Goal: Information Seeking & Learning: Learn about a topic

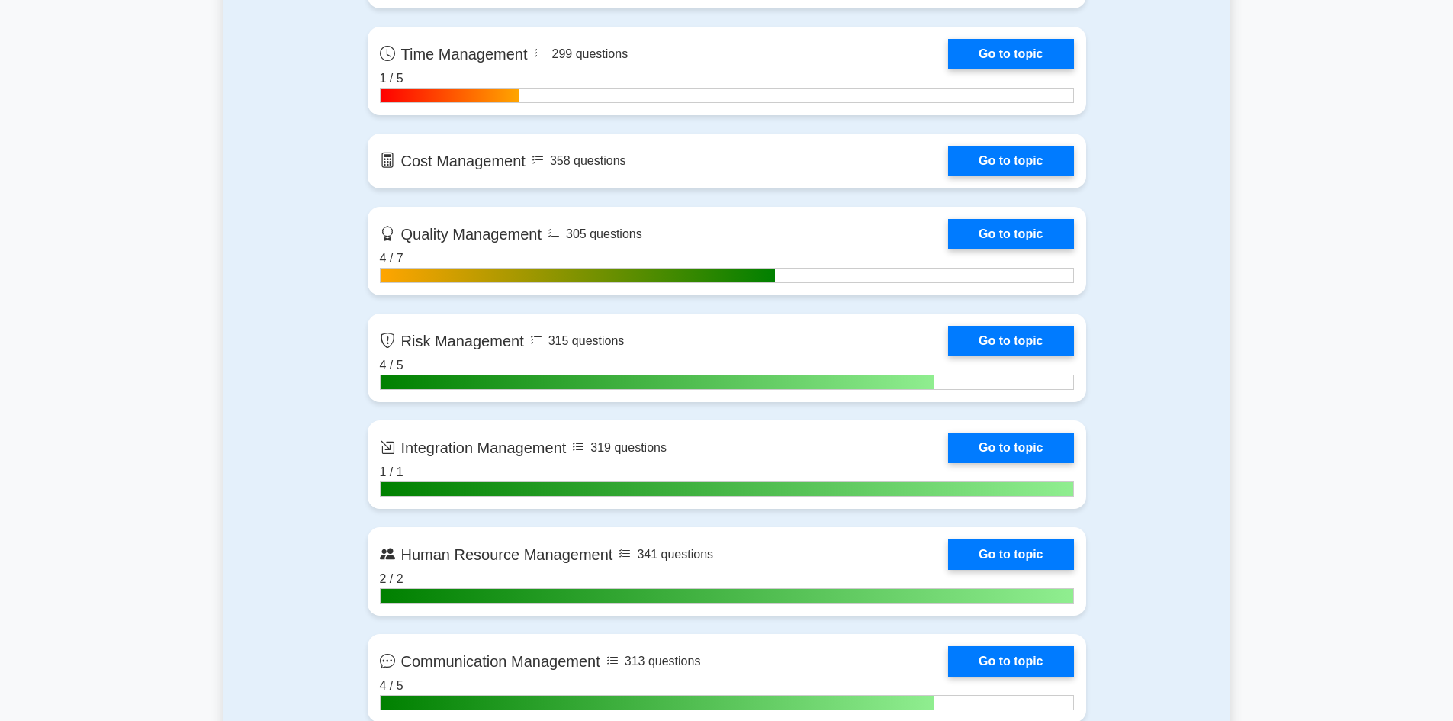
drag, startPoint x: 0, startPoint y: 0, endPoint x: 310, endPoint y: 214, distance: 376.2
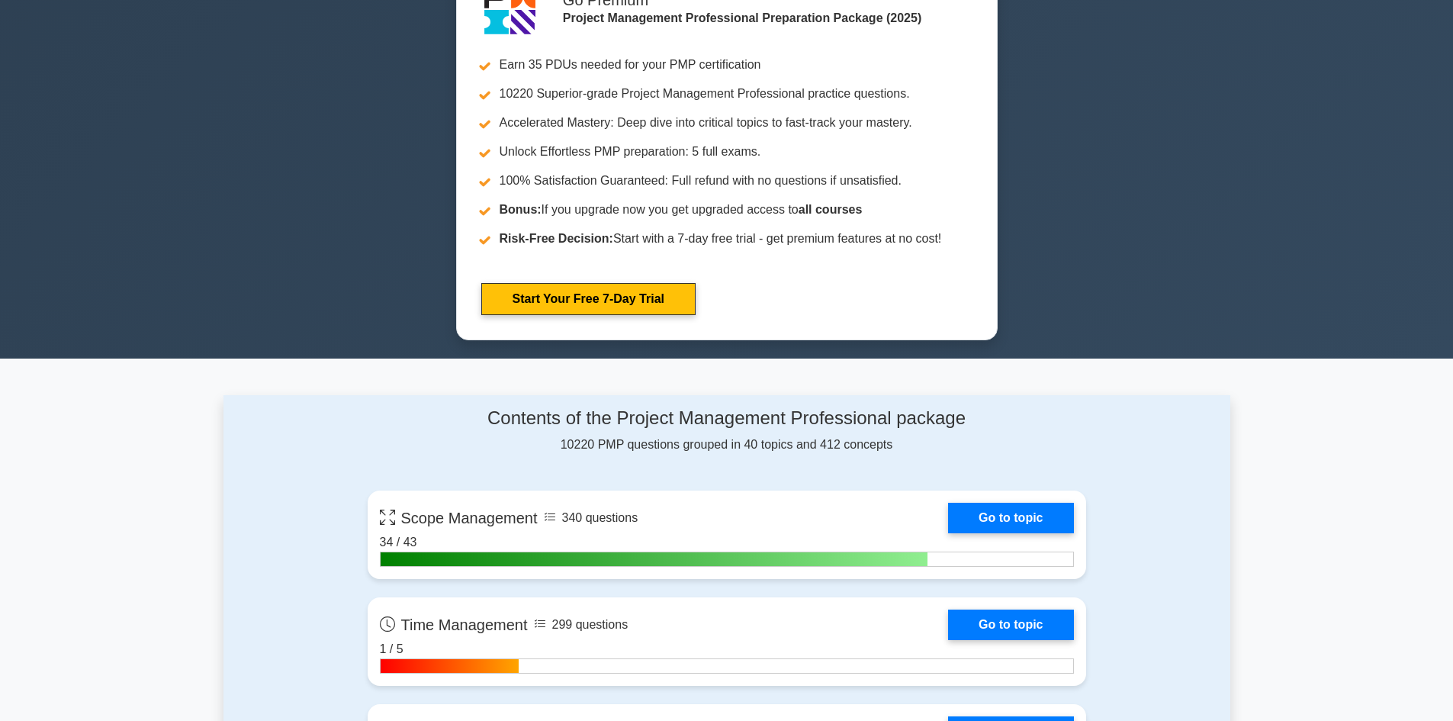
scroll to position [381, 0]
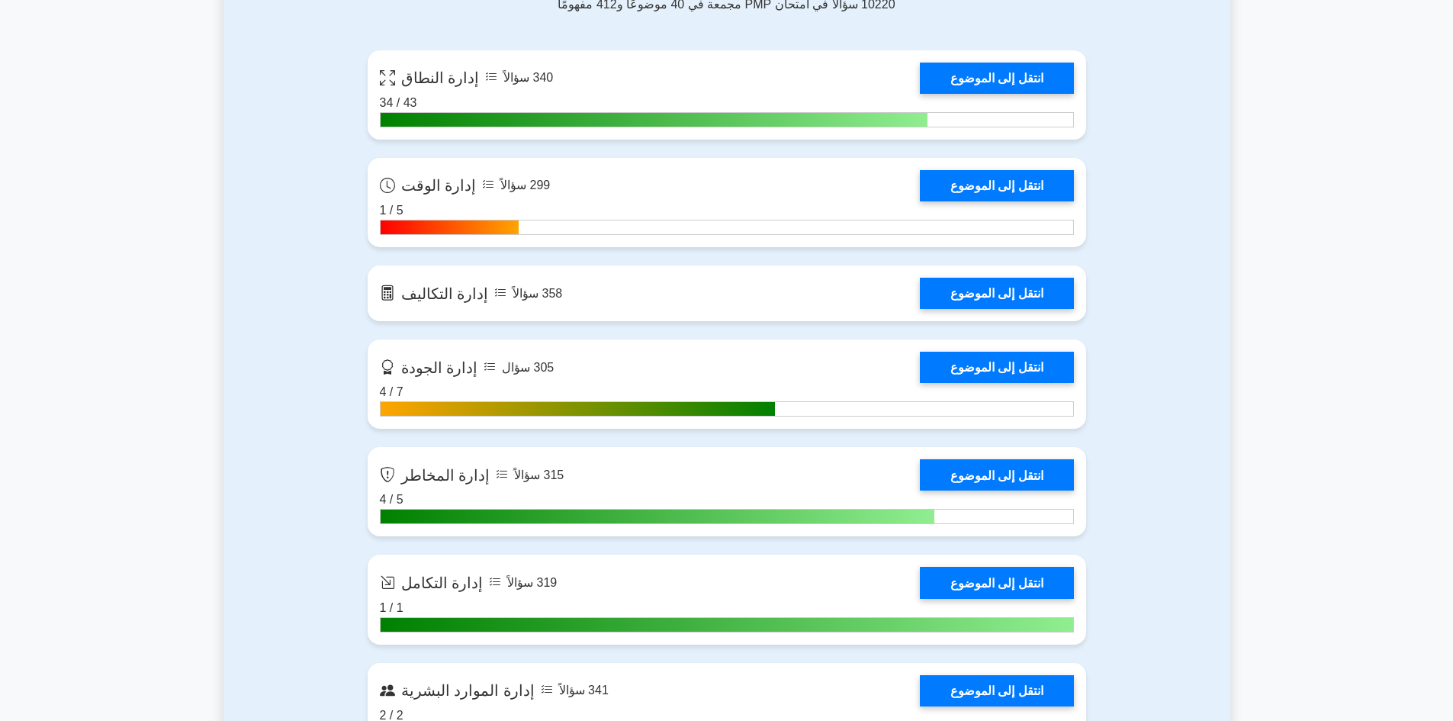
scroll to position [1144, 0]
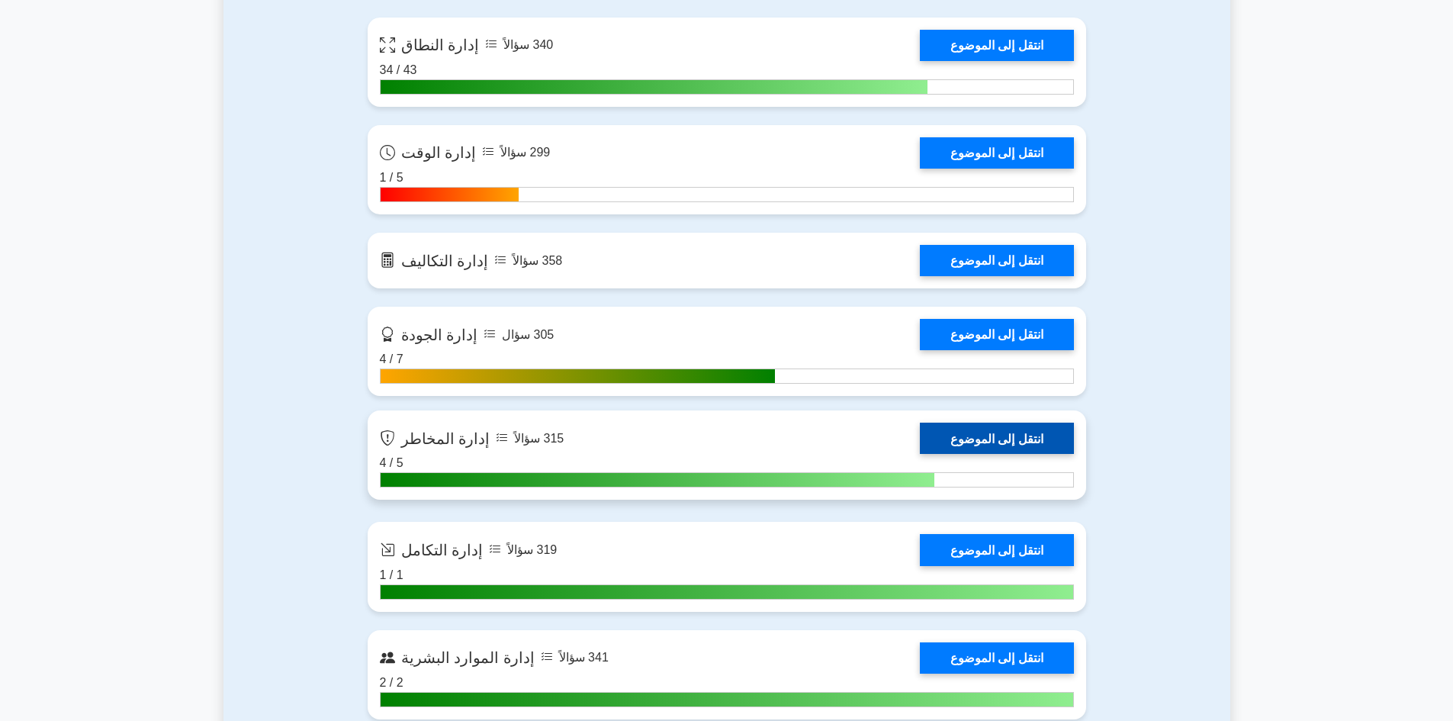
click at [998, 436] on link "انتقل إلى الموضوع" at bounding box center [997, 438] width 154 height 31
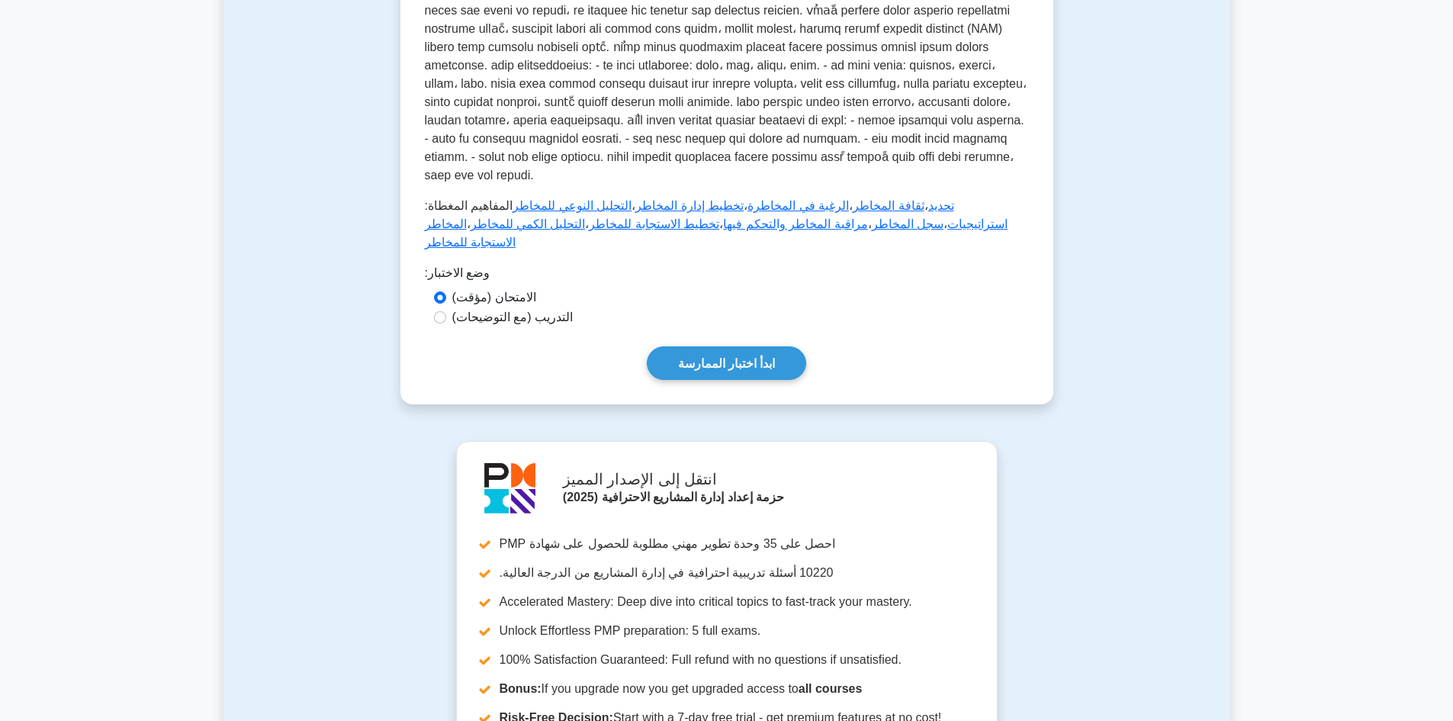
scroll to position [458, 0]
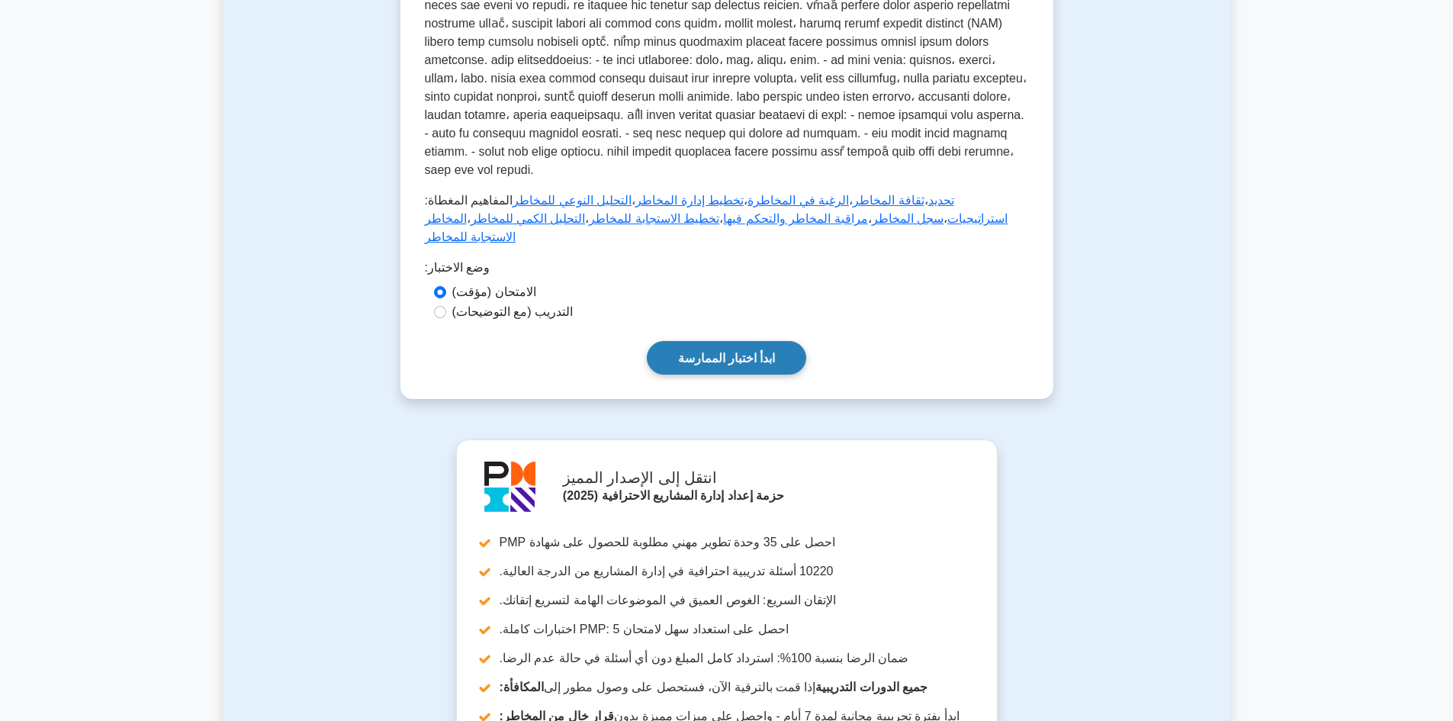
click at [736, 352] on font "ابدأ اختبار الممارسة" at bounding box center [727, 358] width 98 height 13
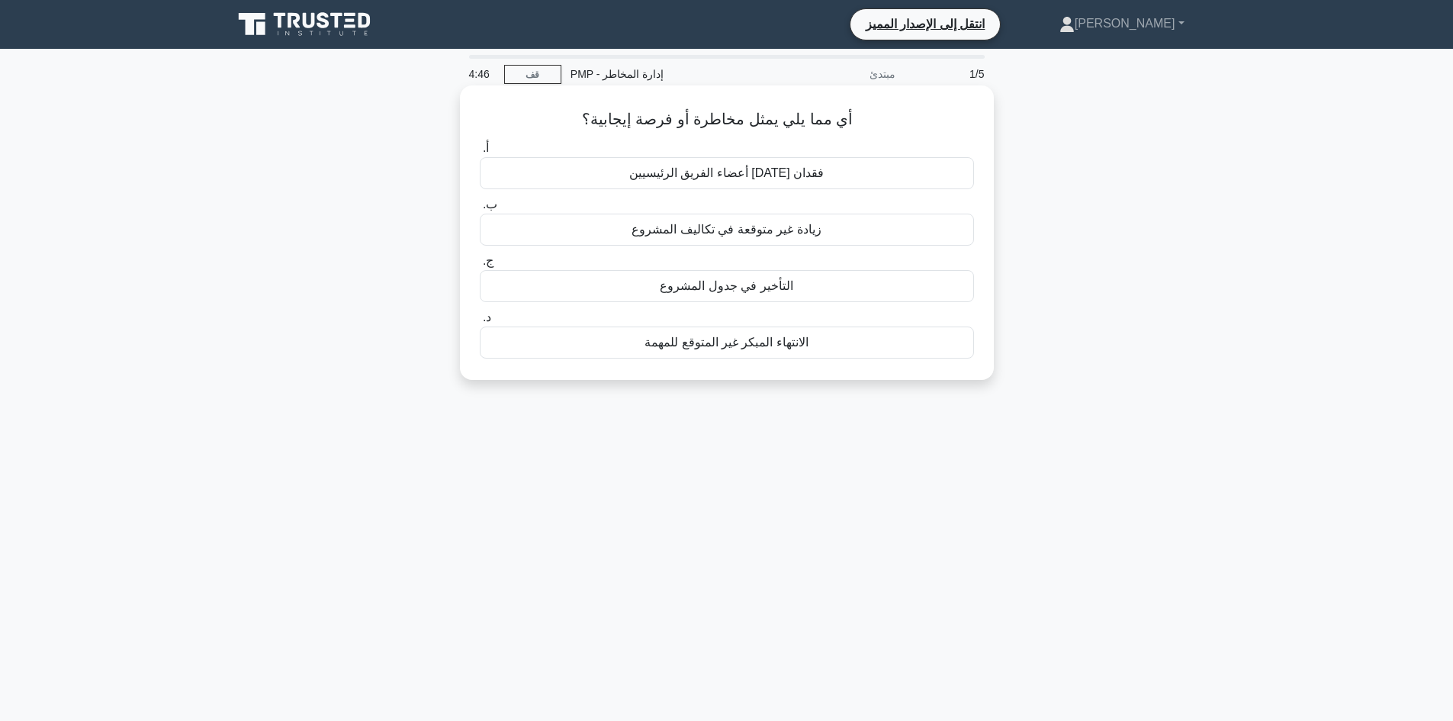
click at [704, 343] on font "الانتهاء المبكر غير المتوقع للمهمة" at bounding box center [727, 342] width 164 height 13
click at [480, 323] on input "د. الانتهاء المبكر غير المتوقع للمهمة" at bounding box center [480, 318] width 0 height 10
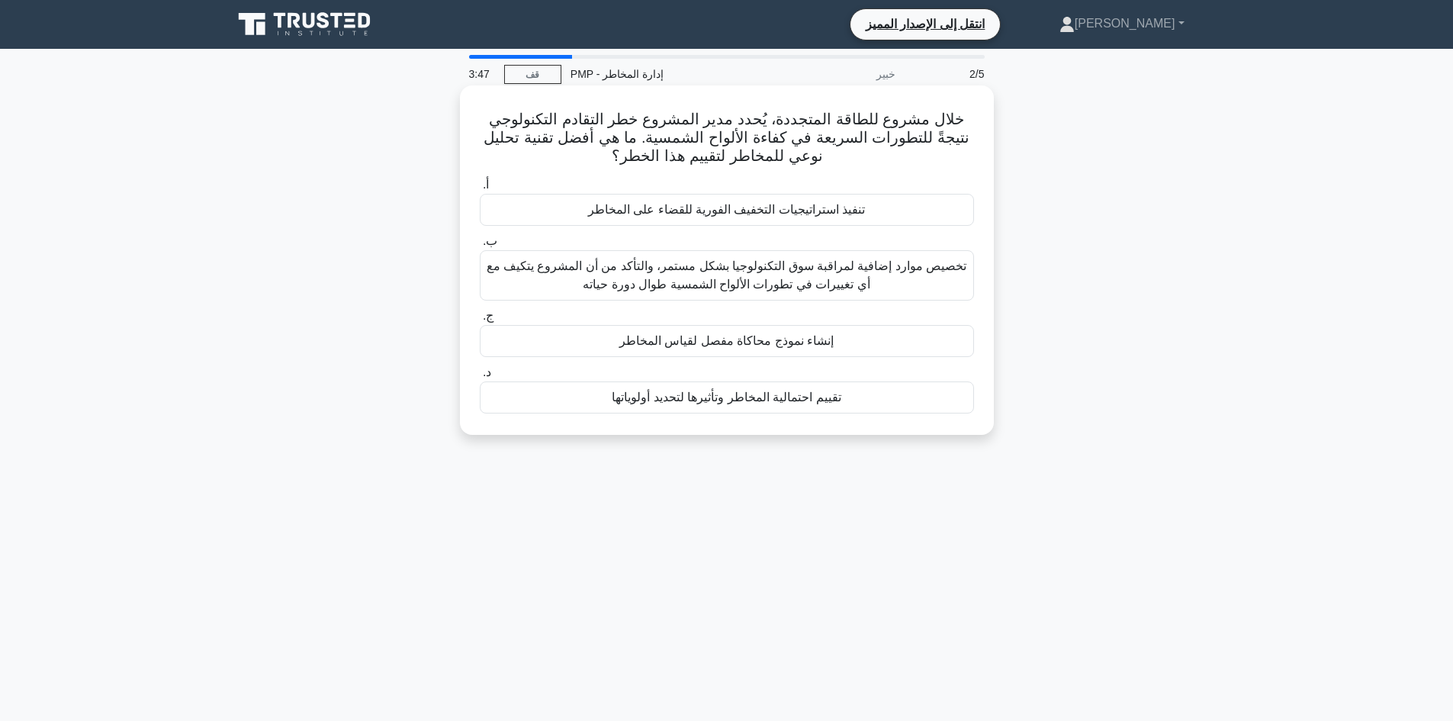
click at [752, 395] on font "تقييم احتمالية المخاطر وتأثيرها لتحديد أولوياتها" at bounding box center [726, 397] width 229 height 13
click at [480, 378] on input "د. تقييم احتمالية المخاطر وتأثيرها لتحديد أولوياتها" at bounding box center [480, 373] width 0 height 10
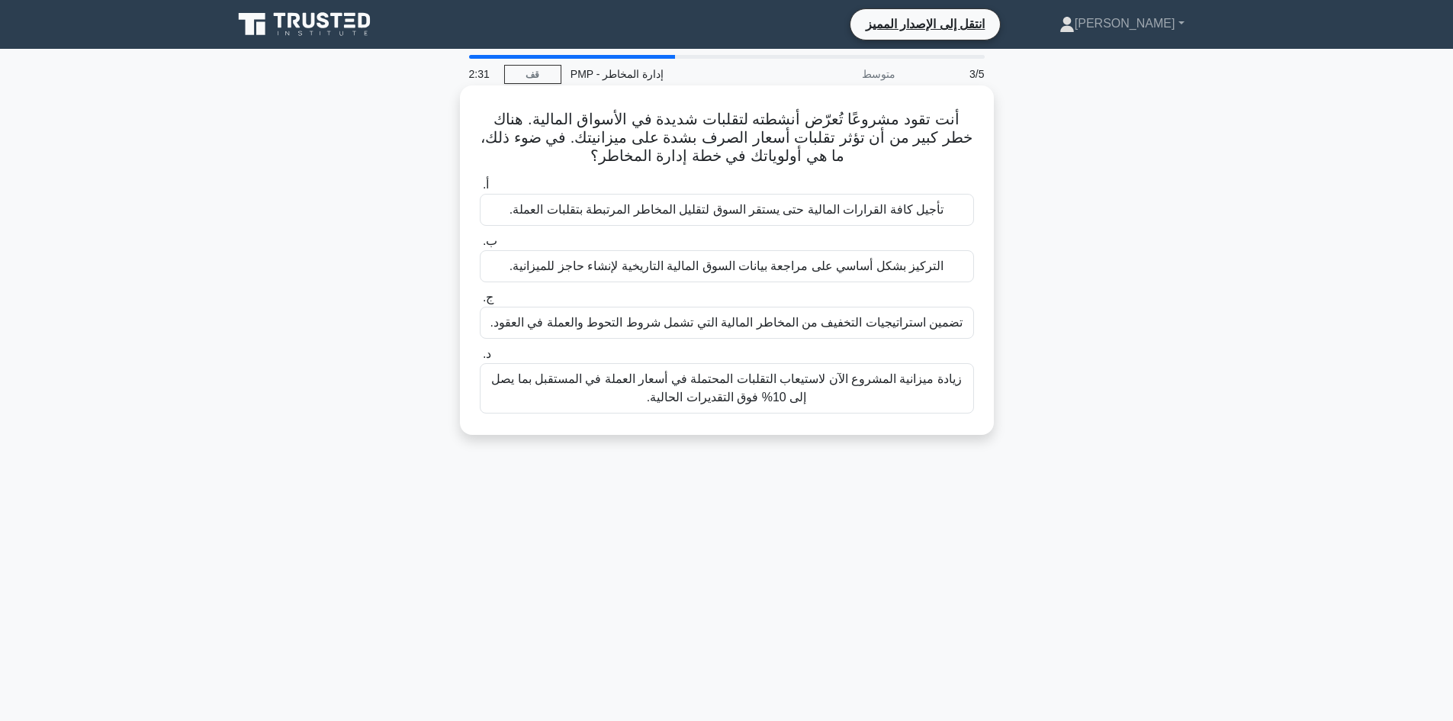
click at [831, 329] on font "تضمين استراتيجيات التخفيف من المخاطر المالية التي تشمل شروط التحوط والعملة في ا…" at bounding box center [727, 322] width 473 height 13
click at [480, 303] on input "ج. تضمين استراتيجيات التخفيف من المخاطر المالية التي تشمل شروط التحوط والعملة ف…" at bounding box center [480, 298] width 0 height 10
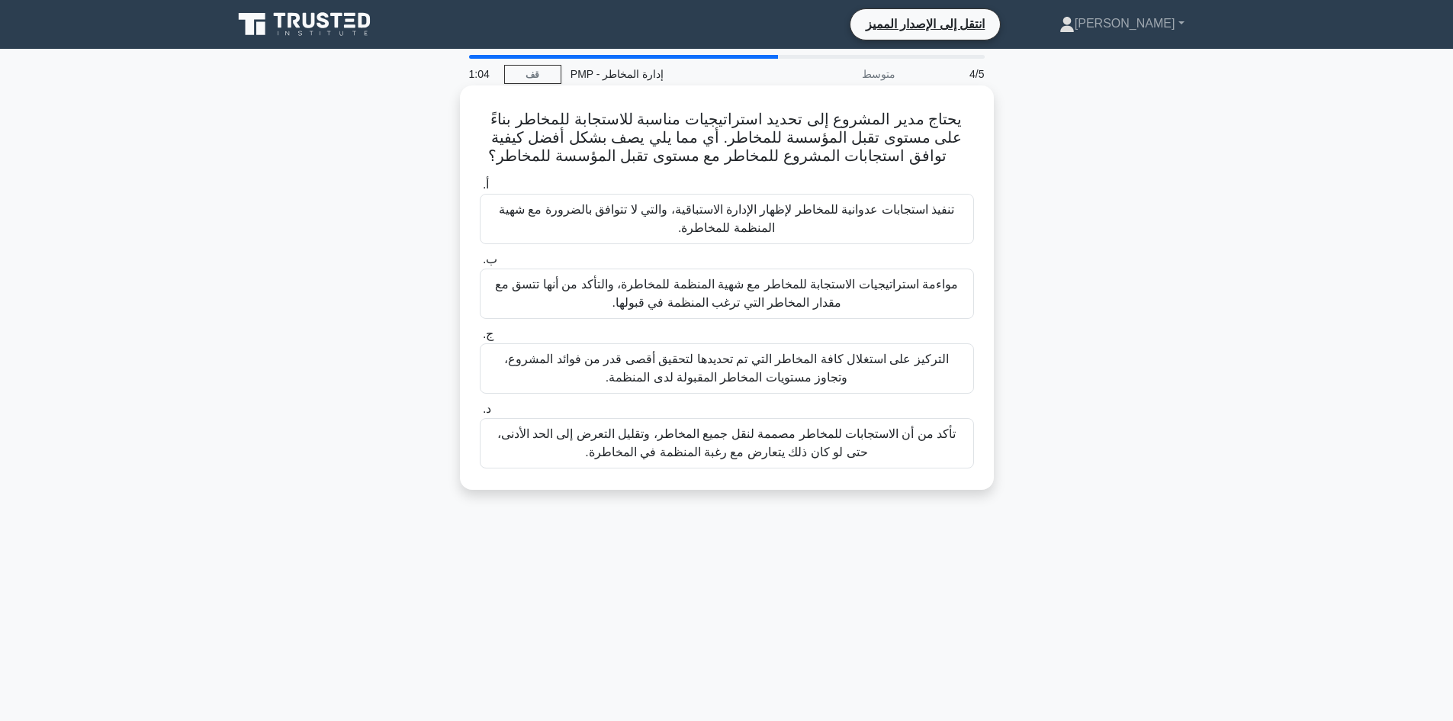
click at [783, 445] on font "تأكد من أن الاستجابات للمخاطر مصممة لنقل جميع المخاطر، وتقليل التعرض إلى الحد ا…" at bounding box center [726, 442] width 459 height 31
click at [480, 414] on input "د. تأكد من أن الاستجابات للمخاطر مصممة لنقل جميع المخاطر، وتقليل التعرض إلى الح…" at bounding box center [480, 409] width 0 height 10
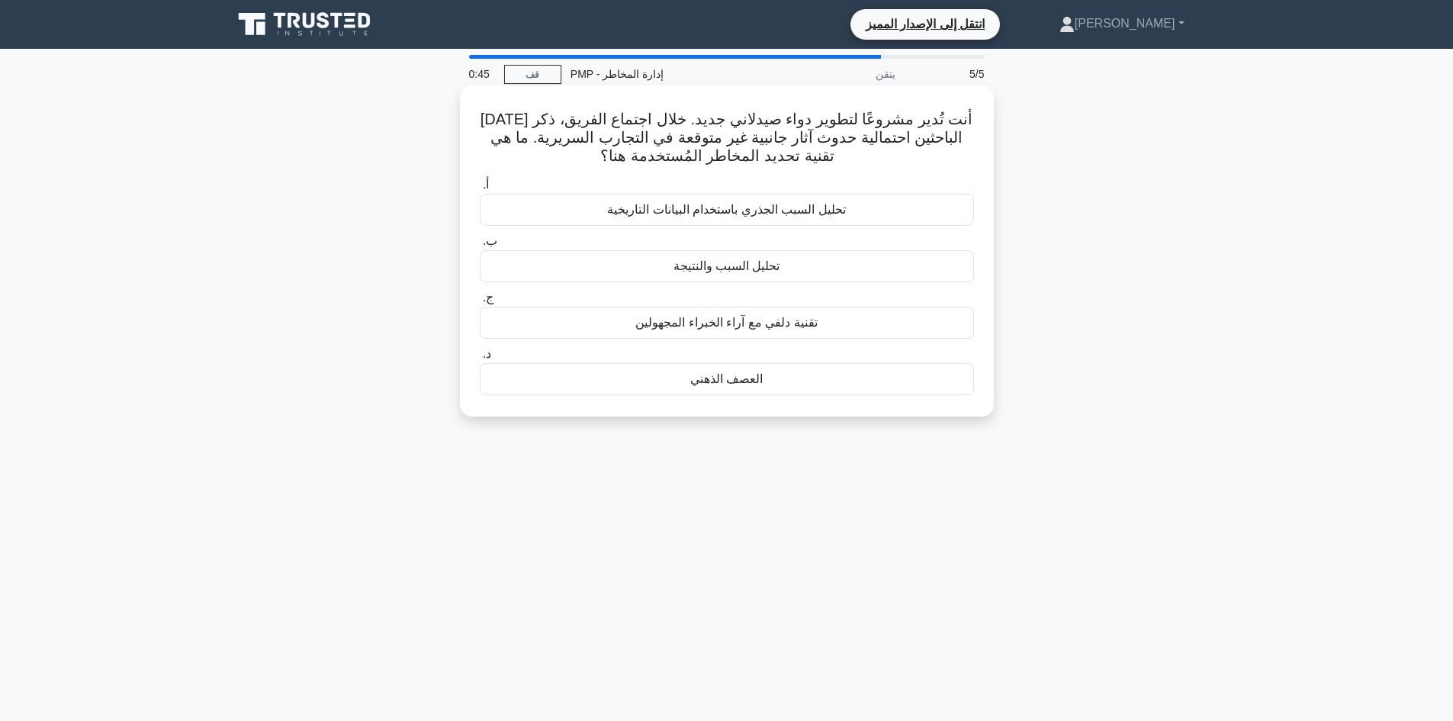
click at [737, 374] on font "العصف الذهني" at bounding box center [726, 378] width 72 height 13
click at [480, 359] on input "د. العصف الذهني" at bounding box center [480, 354] width 0 height 10
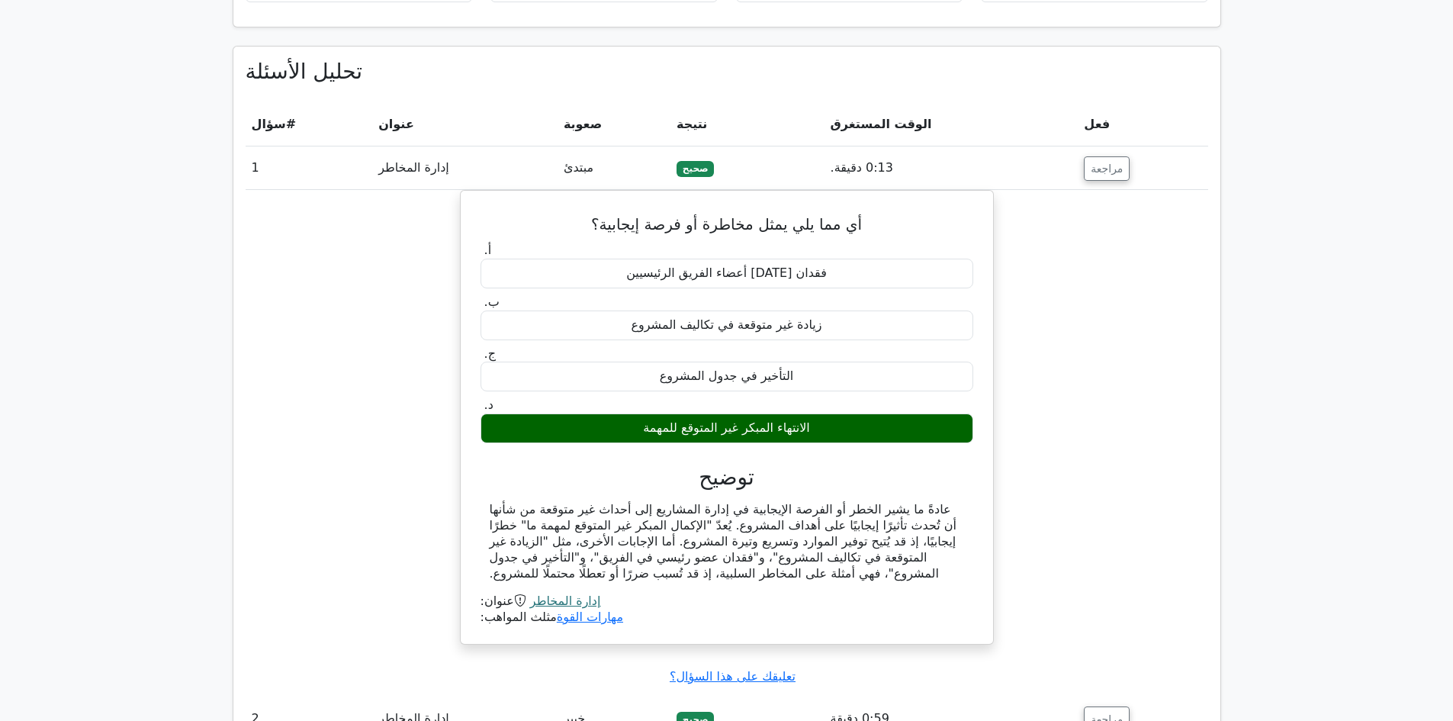
scroll to position [1373, 0]
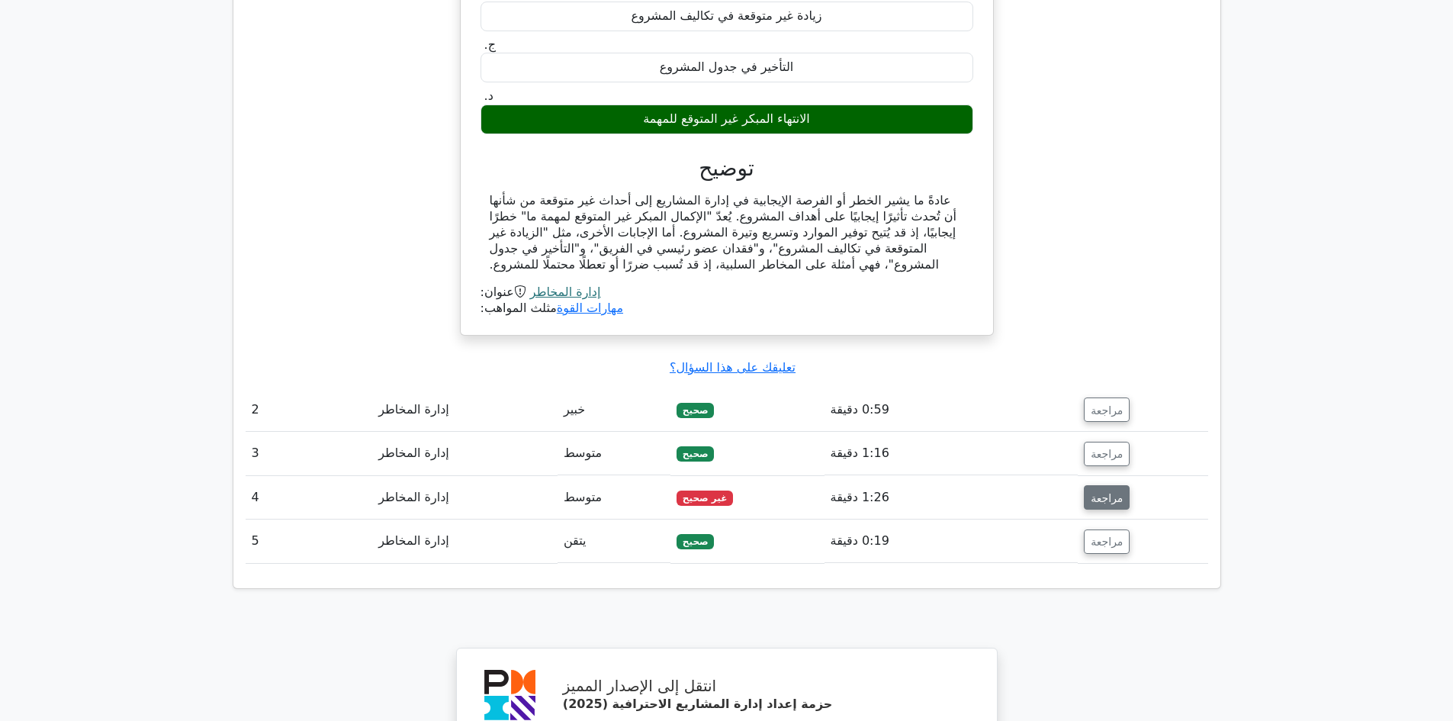
click at [1091, 491] on font "مراجعة" at bounding box center [1107, 497] width 32 height 12
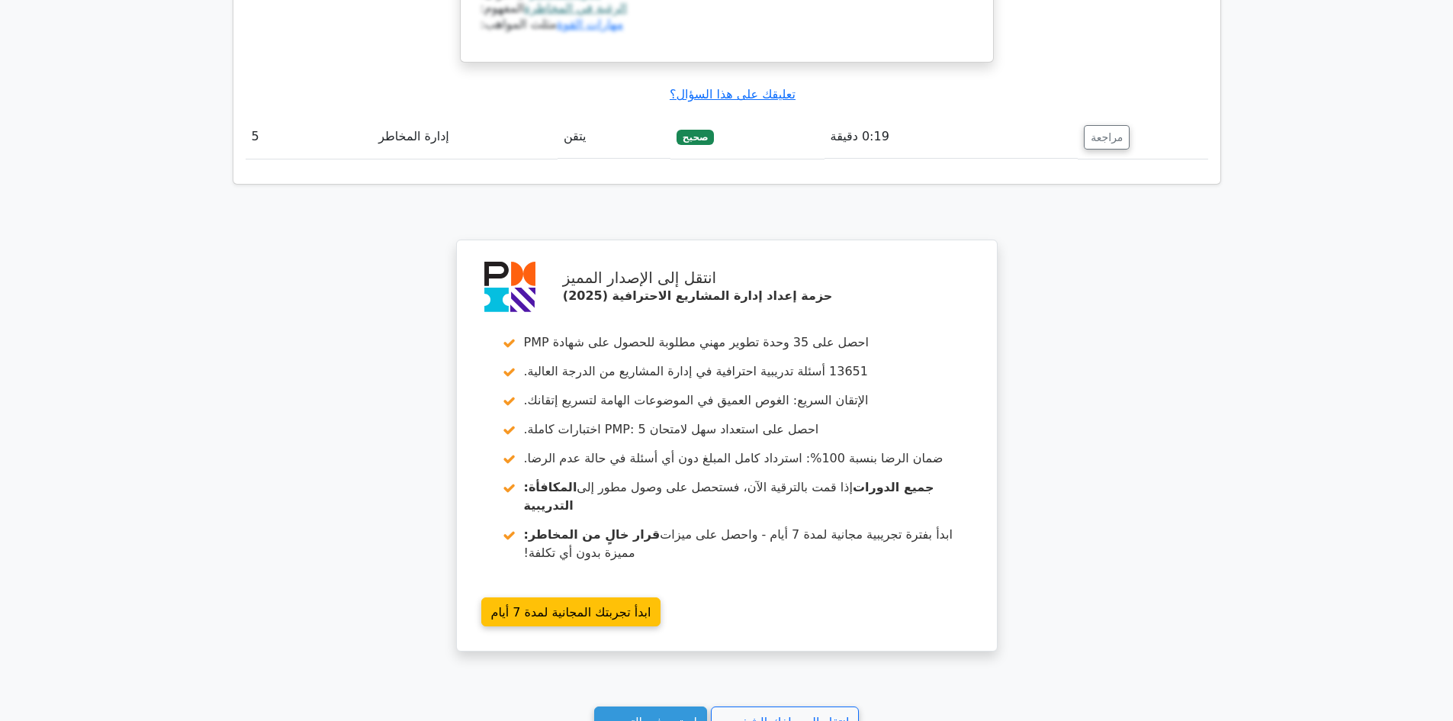
scroll to position [2594, 0]
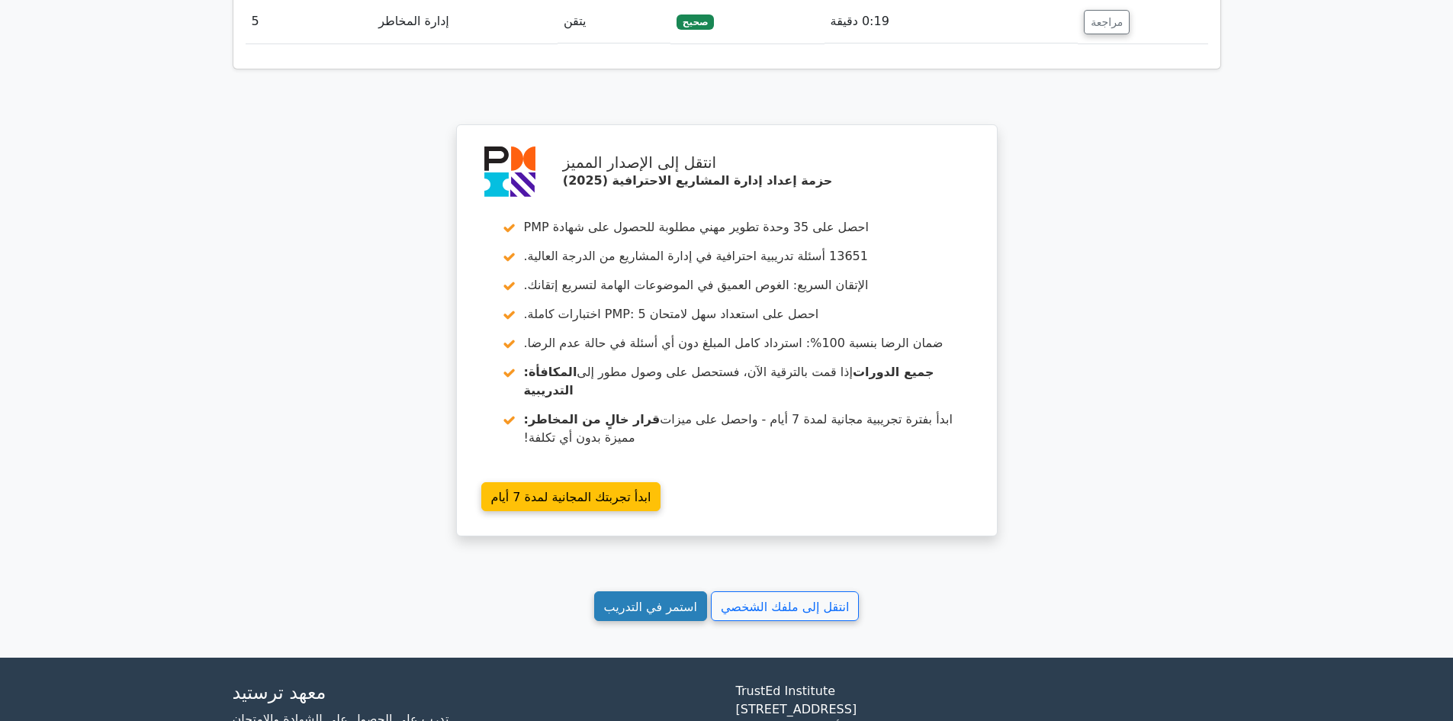
click at [639, 597] on link "استمر في التدريب" at bounding box center [650, 606] width 113 height 30
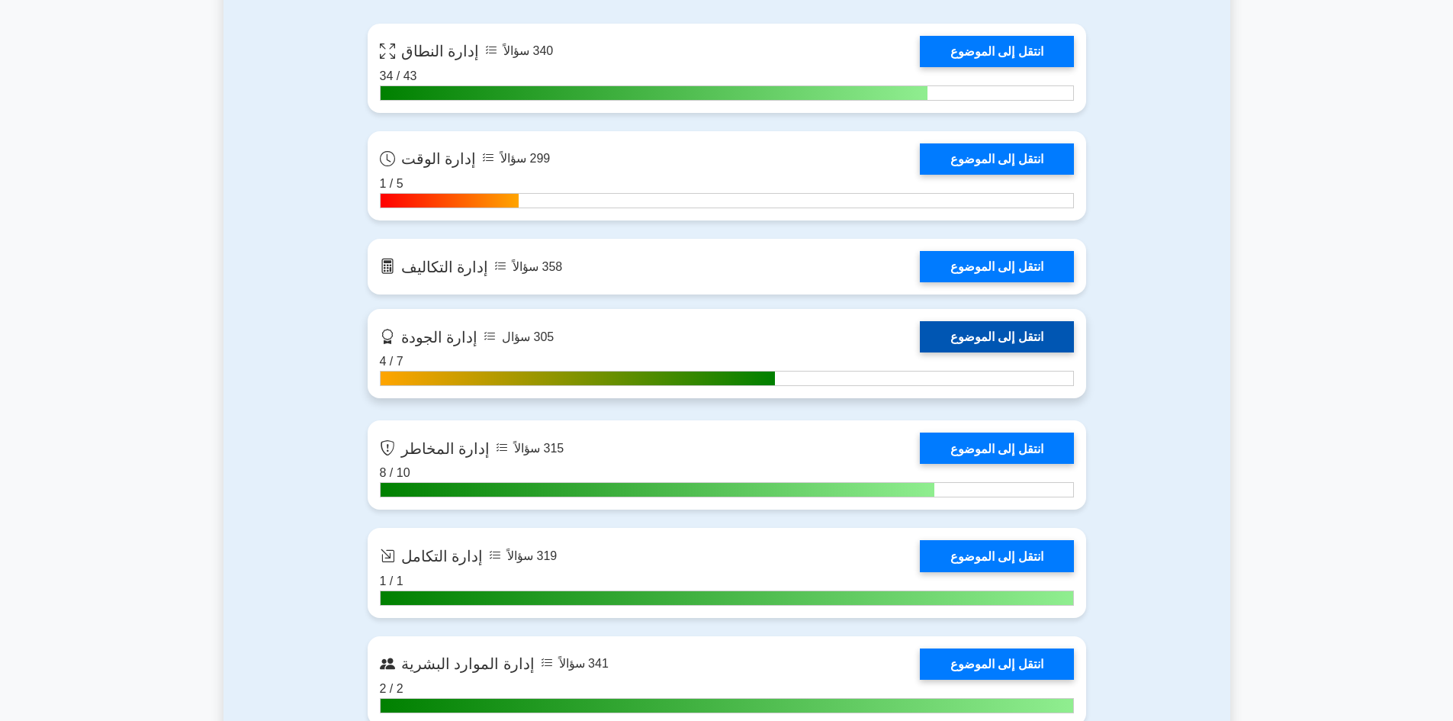
scroll to position [1144, 0]
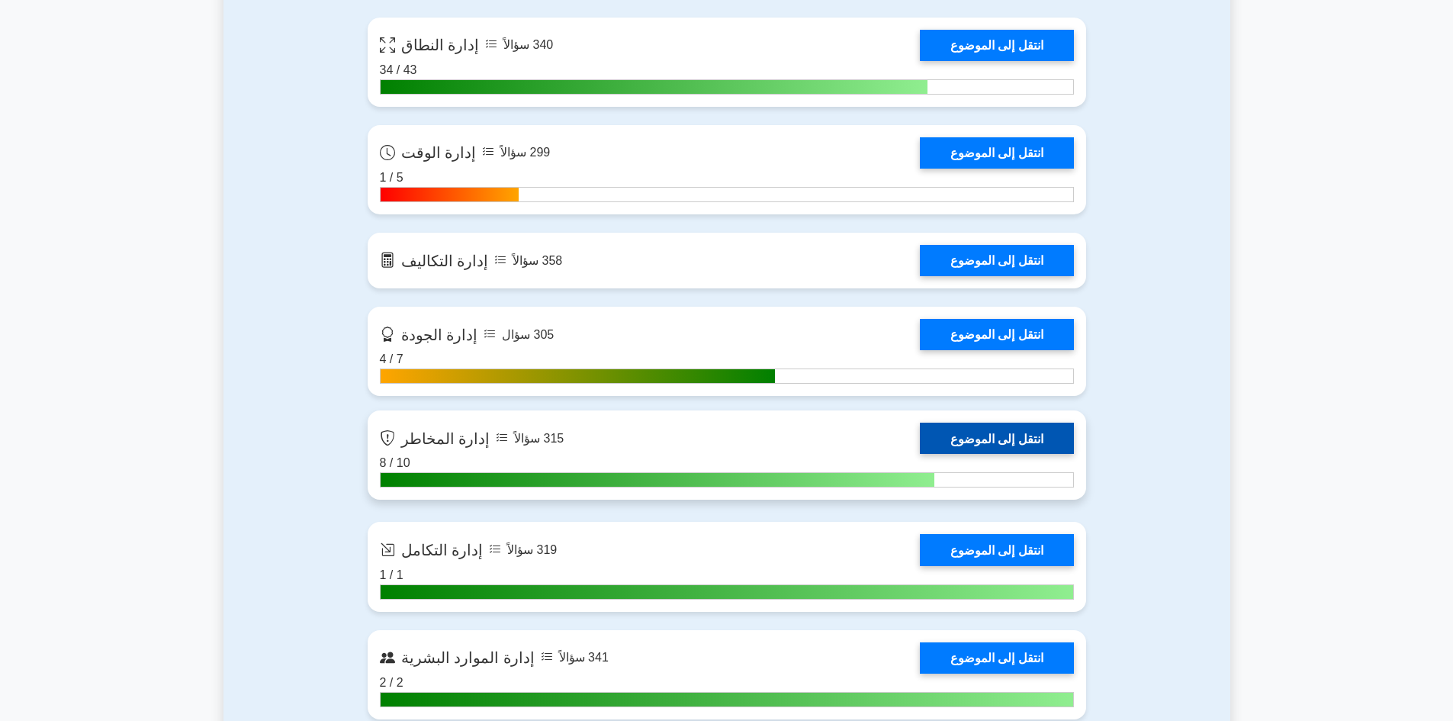
click at [1014, 437] on link "انتقل إلى الموضوع" at bounding box center [997, 438] width 154 height 31
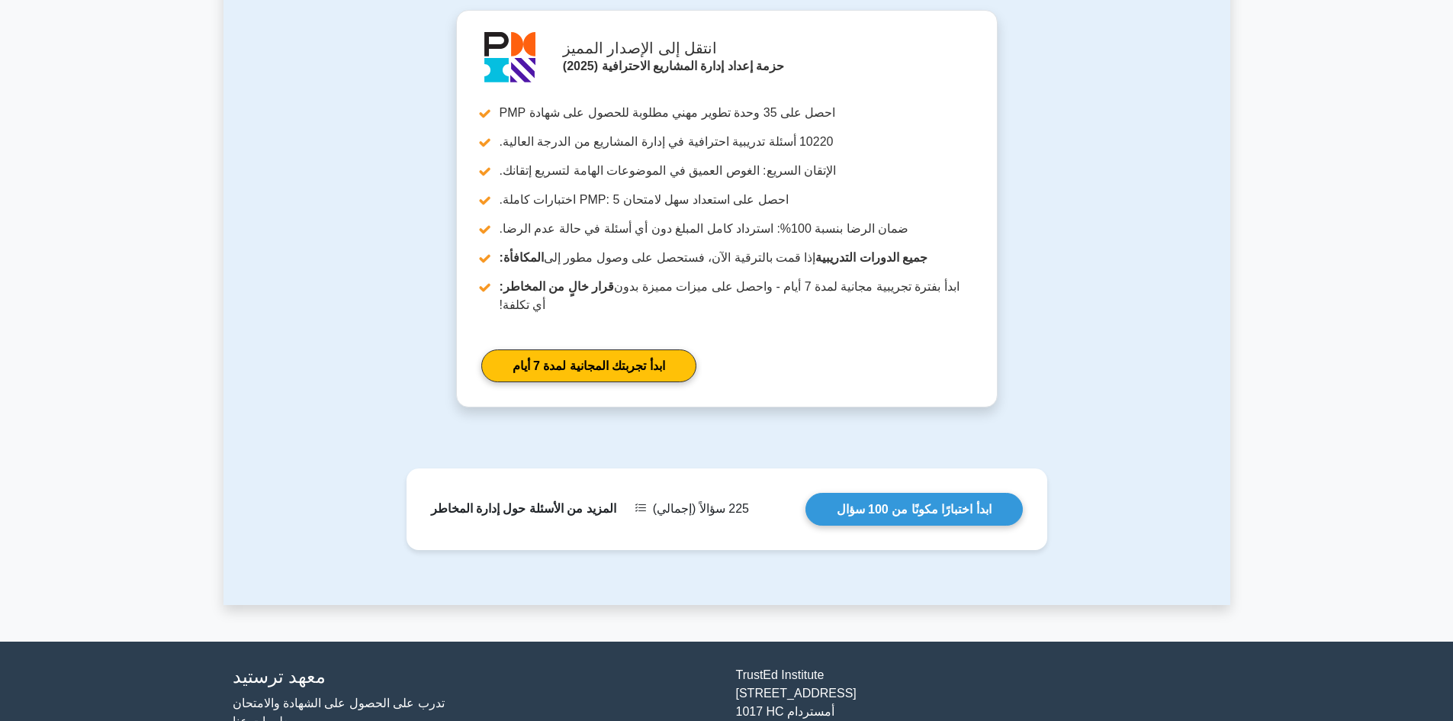
scroll to position [940, 0]
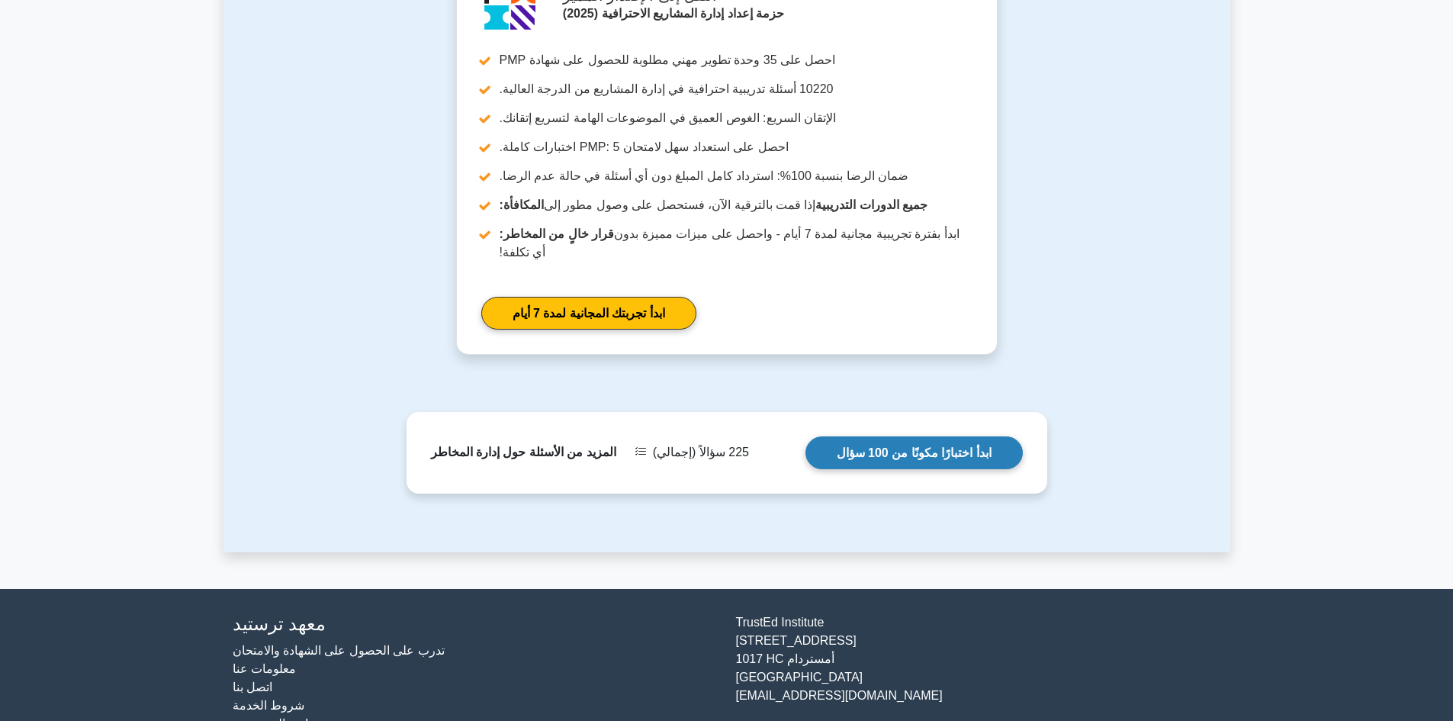
click at [889, 436] on link "ابدأ اختبارًا مكونًا من 100 سؤال" at bounding box center [914, 452] width 217 height 33
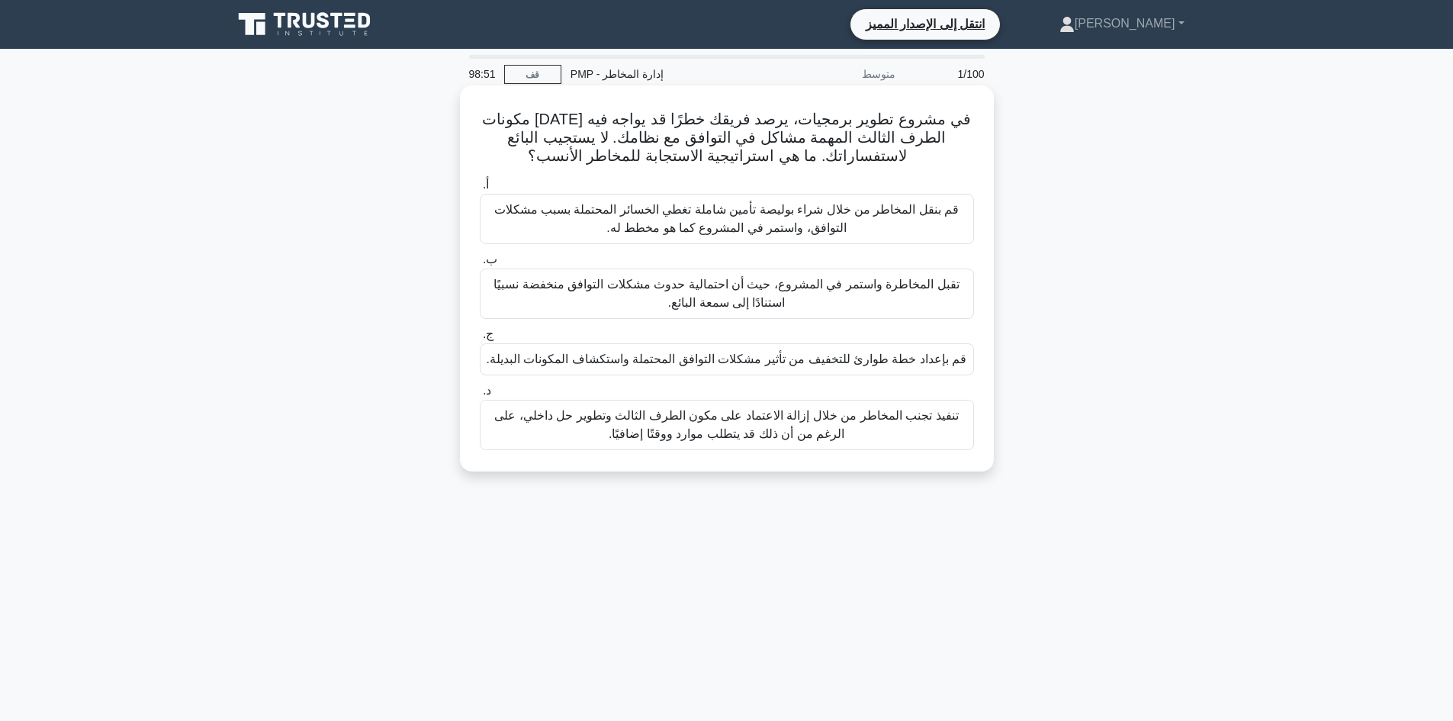
click at [783, 227] on font "قم بنقل المخاطر من خلال شراء بوليصة تأمين شاملة تغطي الخسائر المحتملة بسبب مشكل…" at bounding box center [726, 218] width 465 height 31
click at [480, 190] on input "أ. قم بنقل المخاطر من خلال شراء بوليصة تأمين شاملة تغطي الخسائر المحتملة بسبب م…" at bounding box center [480, 185] width 0 height 10
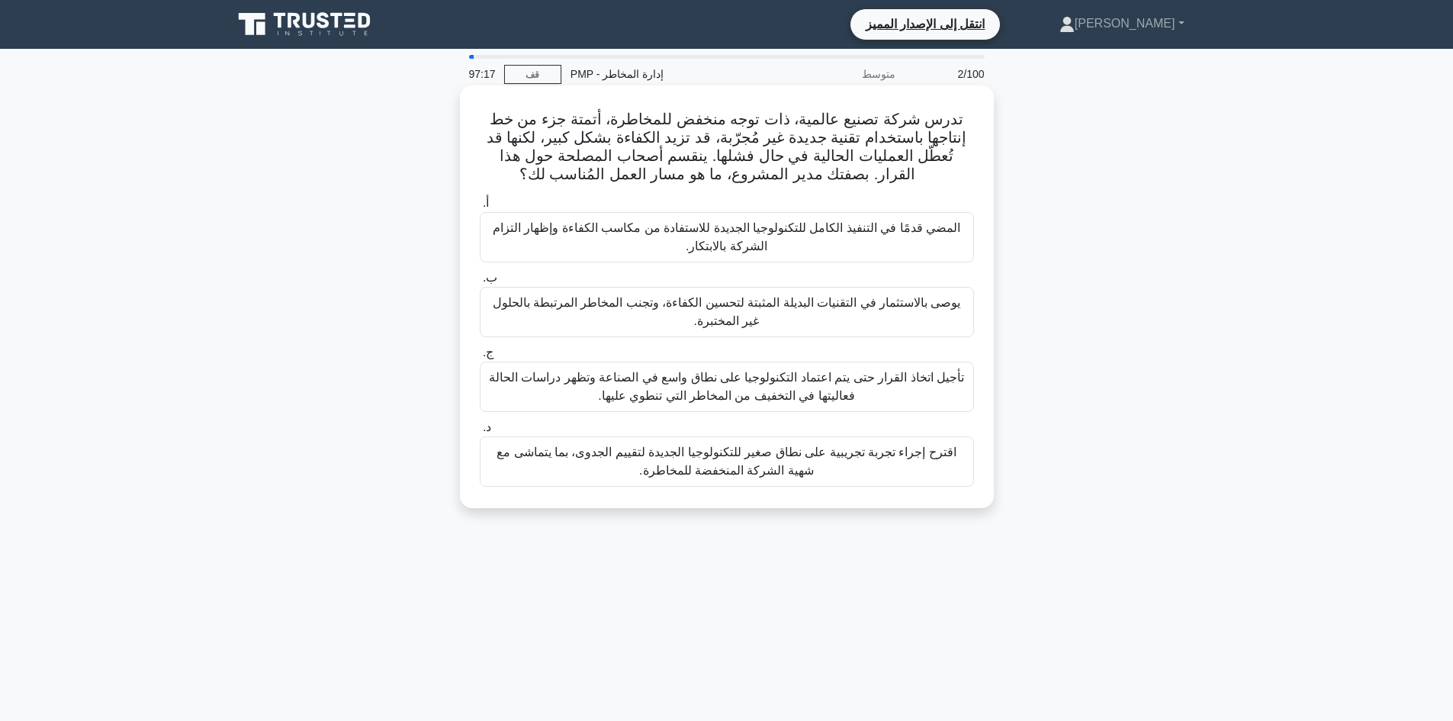
scroll to position [76, 0]
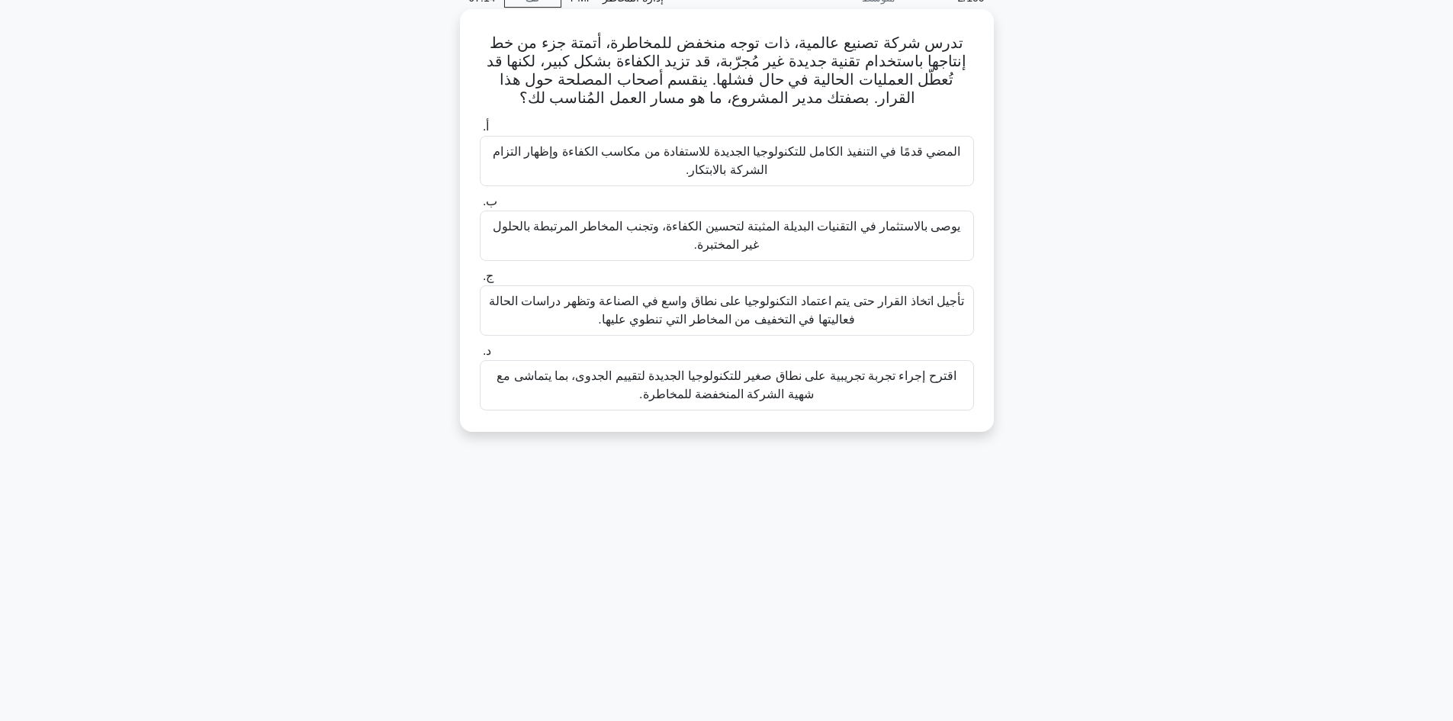
click at [770, 383] on font "اقترح إجراء تجربة تجريبية على نطاق صغير للتكنولوجيا الجديدة لتقييم الجدوى، بما …" at bounding box center [727, 384] width 460 height 31
click at [480, 356] on input "د. اقترح إجراء تجربة تجريبية على نطاق صغير للتكنولوجيا الجديدة لتقييم الجدوى، ب…" at bounding box center [480, 351] width 0 height 10
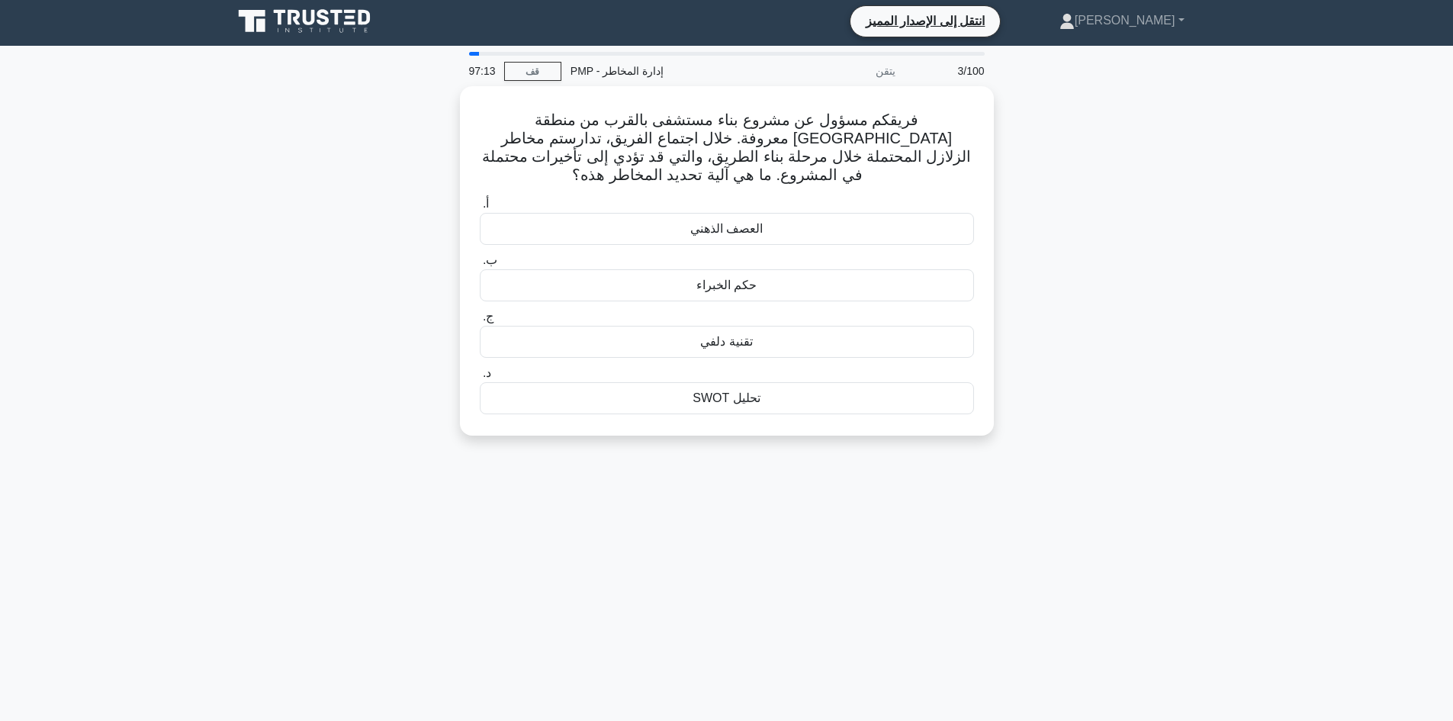
scroll to position [0, 0]
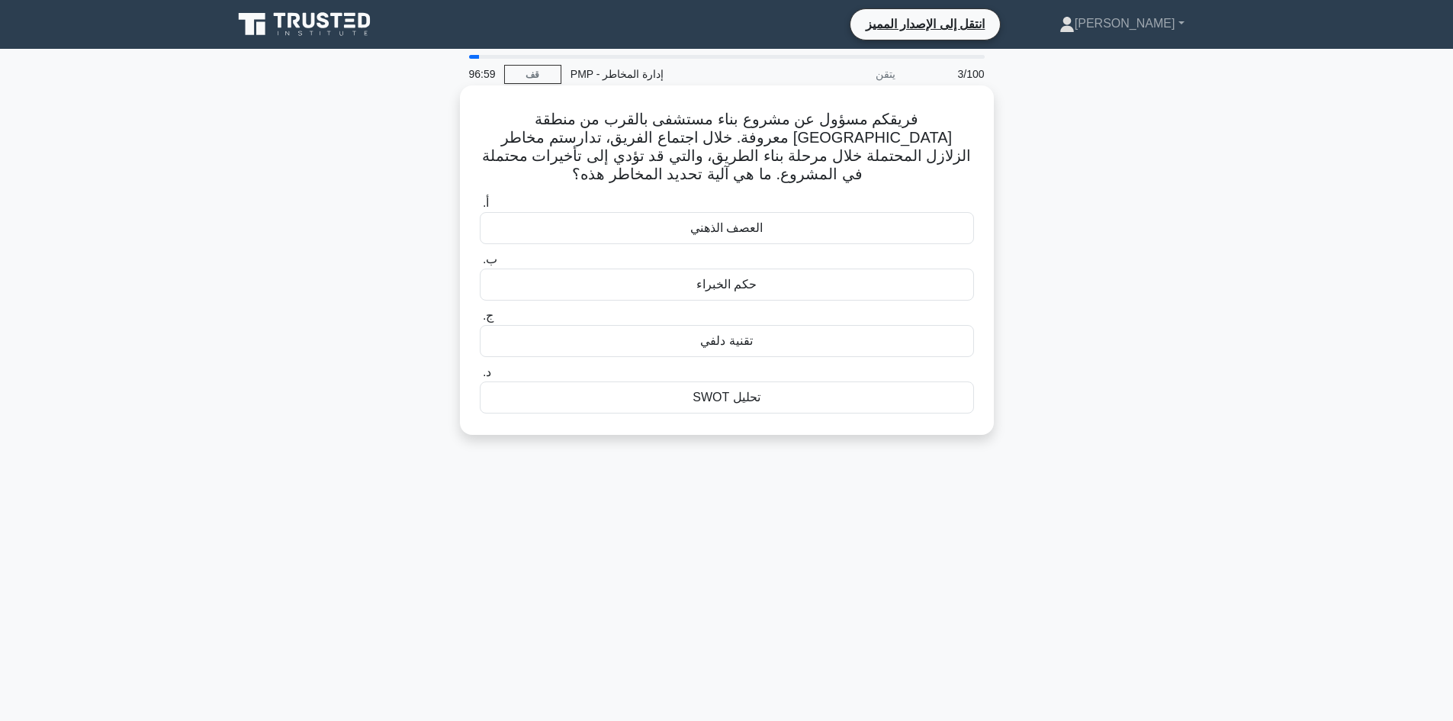
click at [748, 221] on font "العصف الذهني" at bounding box center [726, 227] width 72 height 13
click at [480, 207] on input "أ. العصف الذهني" at bounding box center [480, 203] width 0 height 10
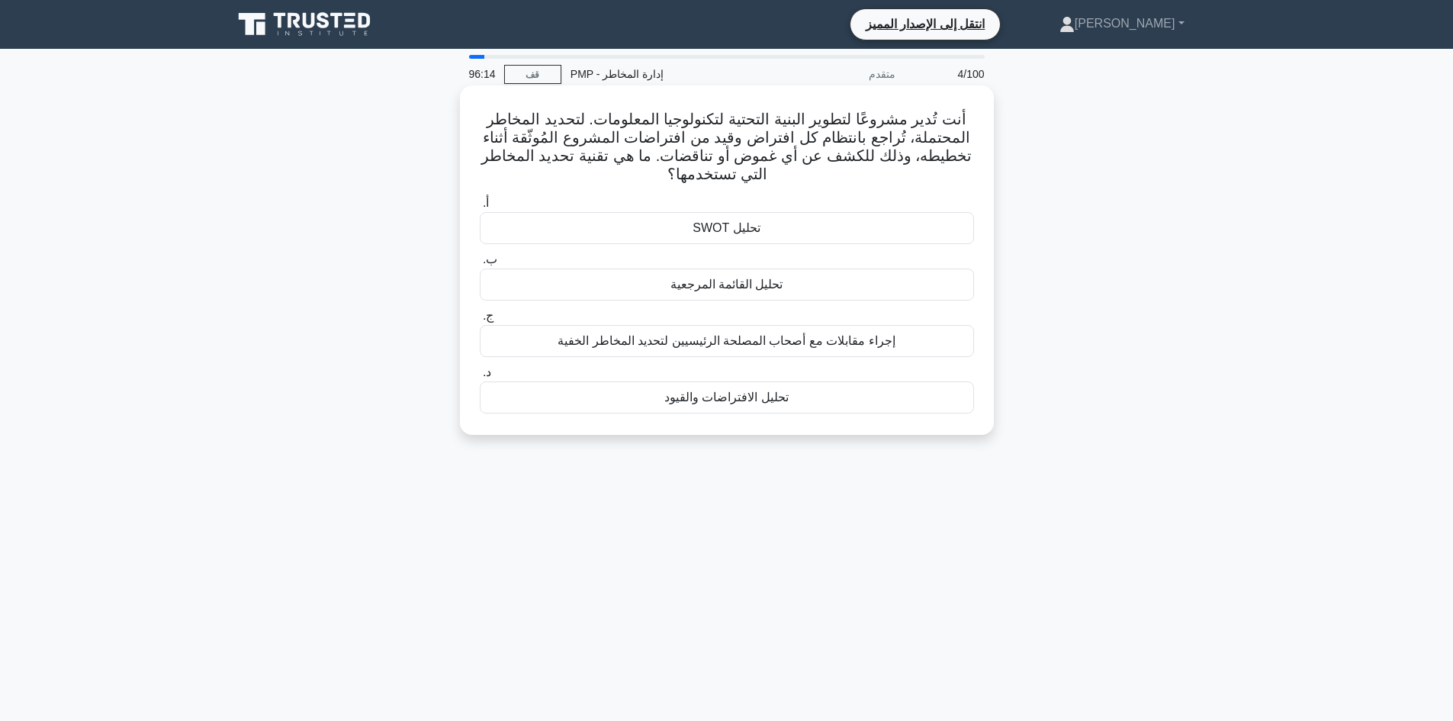
click at [729, 385] on div "تحليل الافتراضات والقيود" at bounding box center [727, 397] width 494 height 32
click at [480, 378] on input "د. تحليل الافتراضات والقيود" at bounding box center [480, 373] width 0 height 10
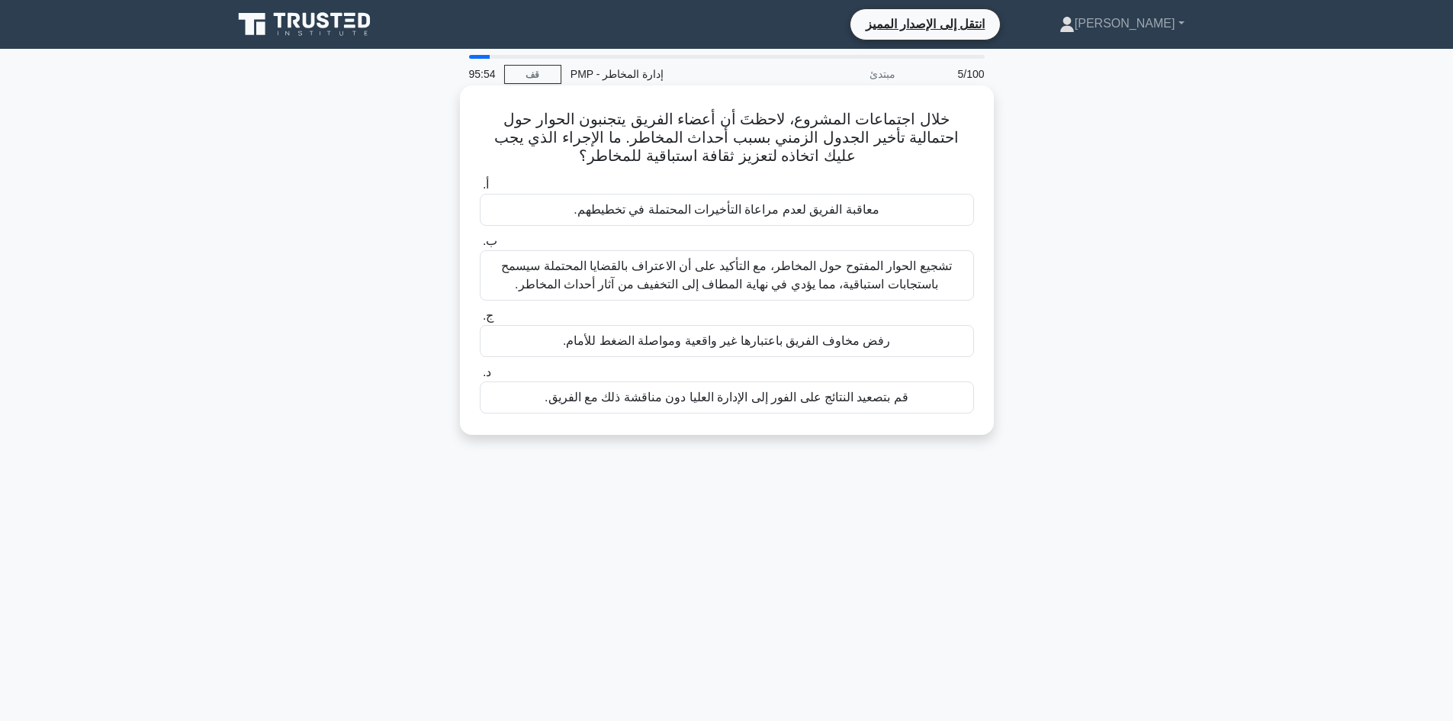
click at [741, 269] on font "تشجيع الحوار المفتوح حول المخاطر، مع التأكيد على أن الاعتراف بالقضايا المحتملة …" at bounding box center [726, 274] width 450 height 31
click at [480, 246] on input "ب. تشجيع الحوار المفتوح حول المخاطر، مع التأكيد على أن الاعتراف بالقضايا المحتم…" at bounding box center [480, 241] width 0 height 10
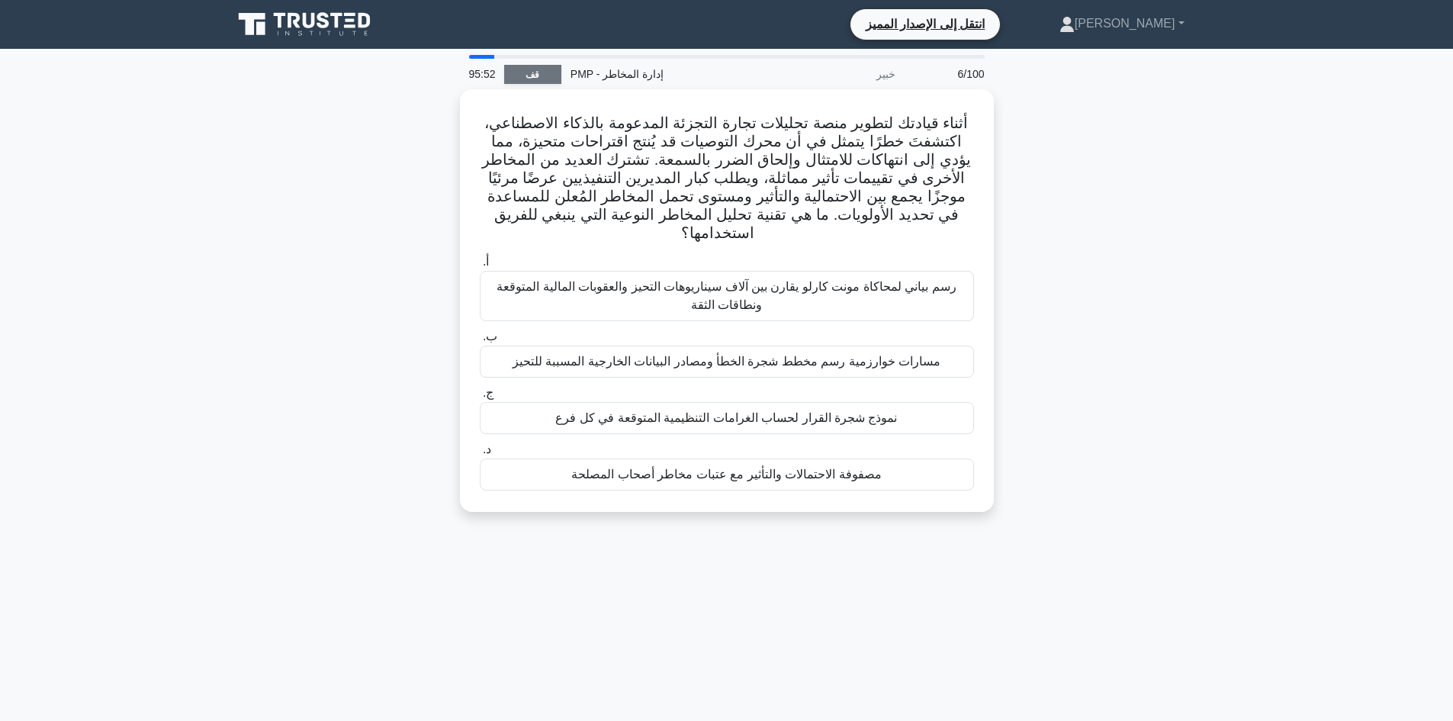
click at [517, 73] on link "قف" at bounding box center [532, 74] width 57 height 19
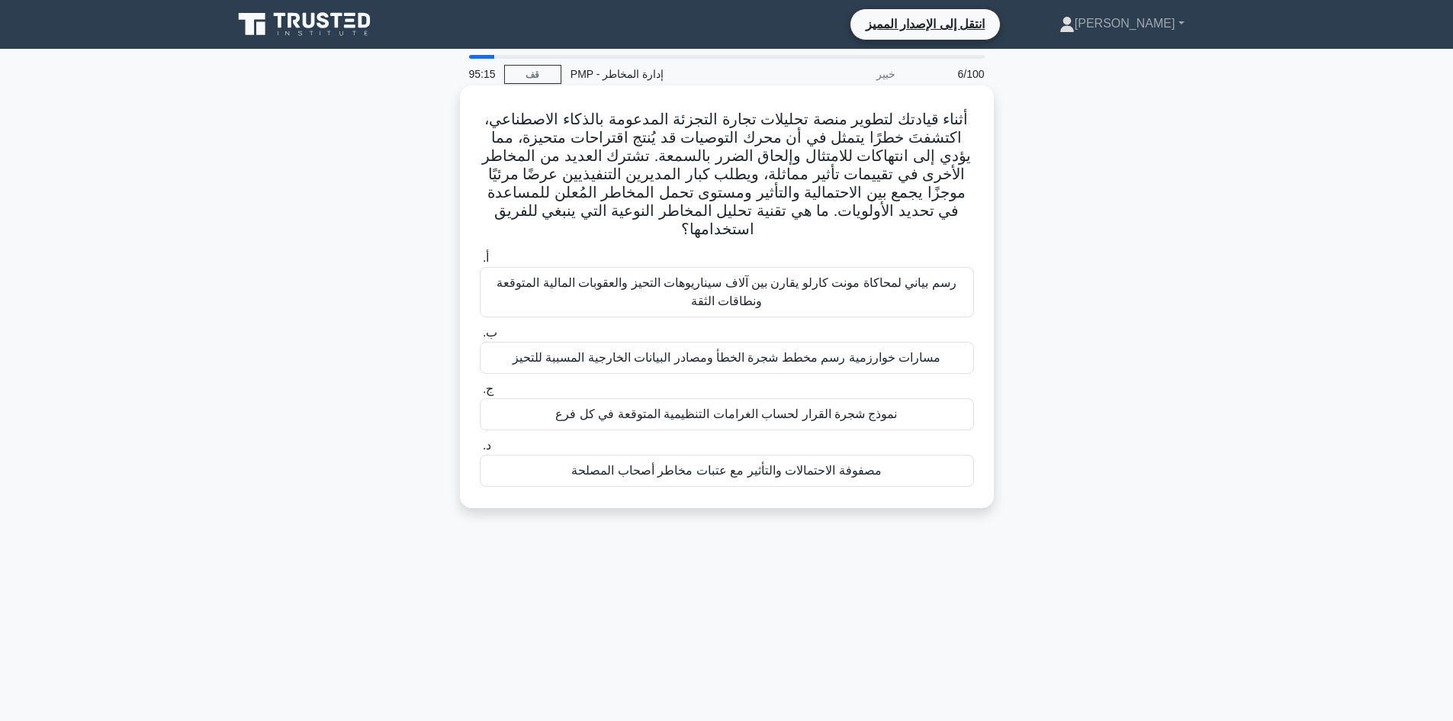
click at [751, 464] on font "مصفوفة الاحتمالات والتأثير مع عتبات مخاطر أصحاب المصلحة" at bounding box center [726, 470] width 310 height 13
click at [480, 451] on input "د. مصفوفة الاحتمالات والتأثير مع عتبات مخاطر أصحاب المصلحة" at bounding box center [480, 446] width 0 height 10
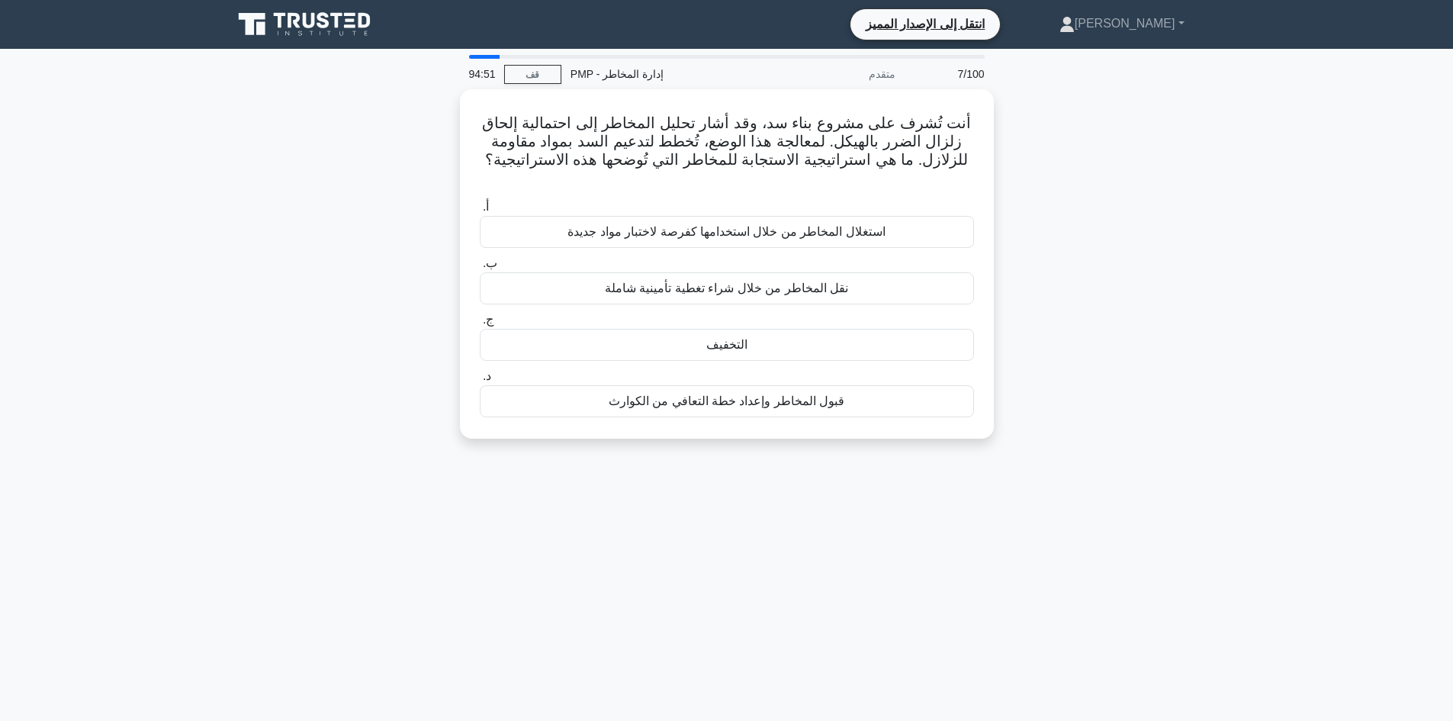
click at [333, 186] on div "أنت تُشرف على مشروع بناء سد، وقد أشار تحليل المخاطر إلى احتمالية إلحاق زلزال ال…" at bounding box center [727, 273] width 1007 height 368
click at [759, 325] on div "التخفيف" at bounding box center [727, 341] width 494 height 32
click at [480, 321] on input "ج. التخفيف" at bounding box center [480, 316] width 0 height 10
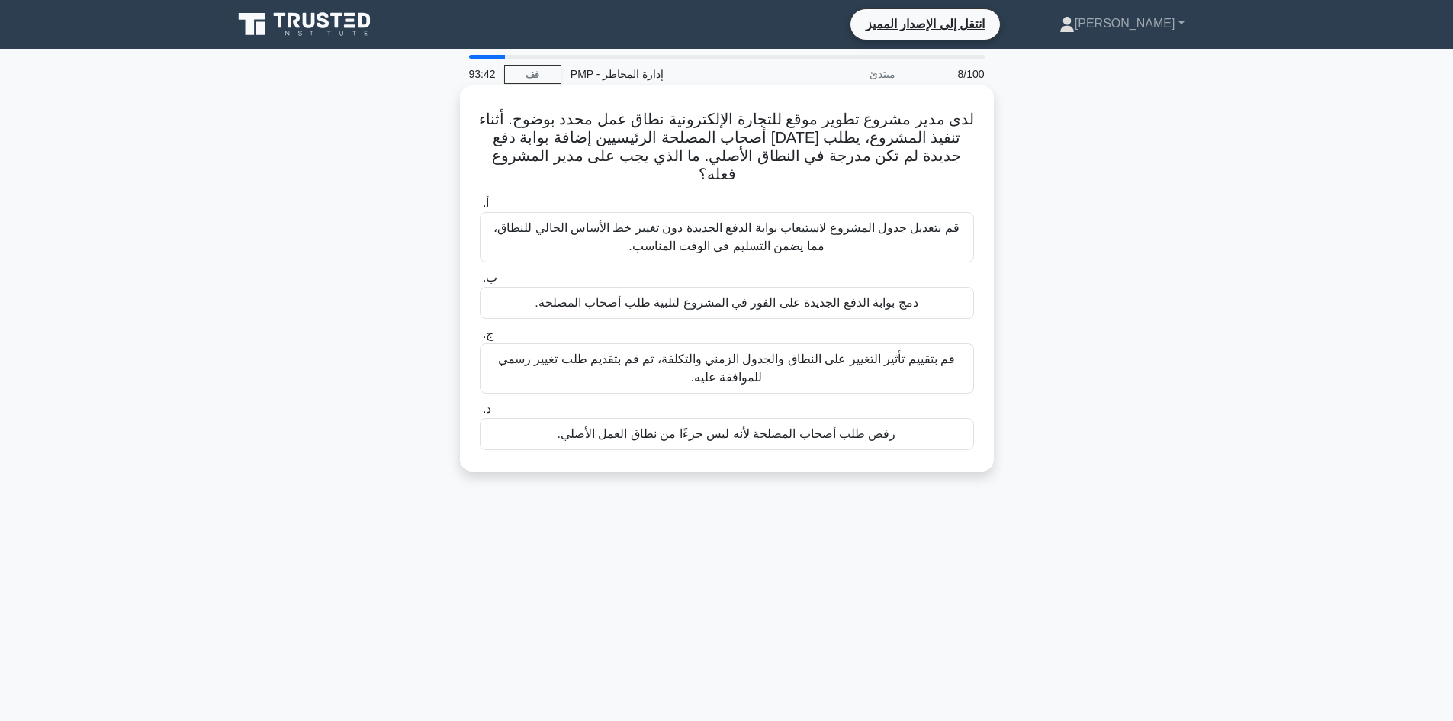
click at [744, 352] on font "قم بتقييم تأثير التغيير على النطاق والجدول الزمني والتكلفة، ثم قم بتقديم طلب تغ…" at bounding box center [726, 367] width 457 height 31
click at [480, 339] on input "ج. قم بتقييم تأثير التغيير على النطاق والجدول الزمني والتكلفة، ثم قم بتقديم طلب…" at bounding box center [480, 335] width 0 height 10
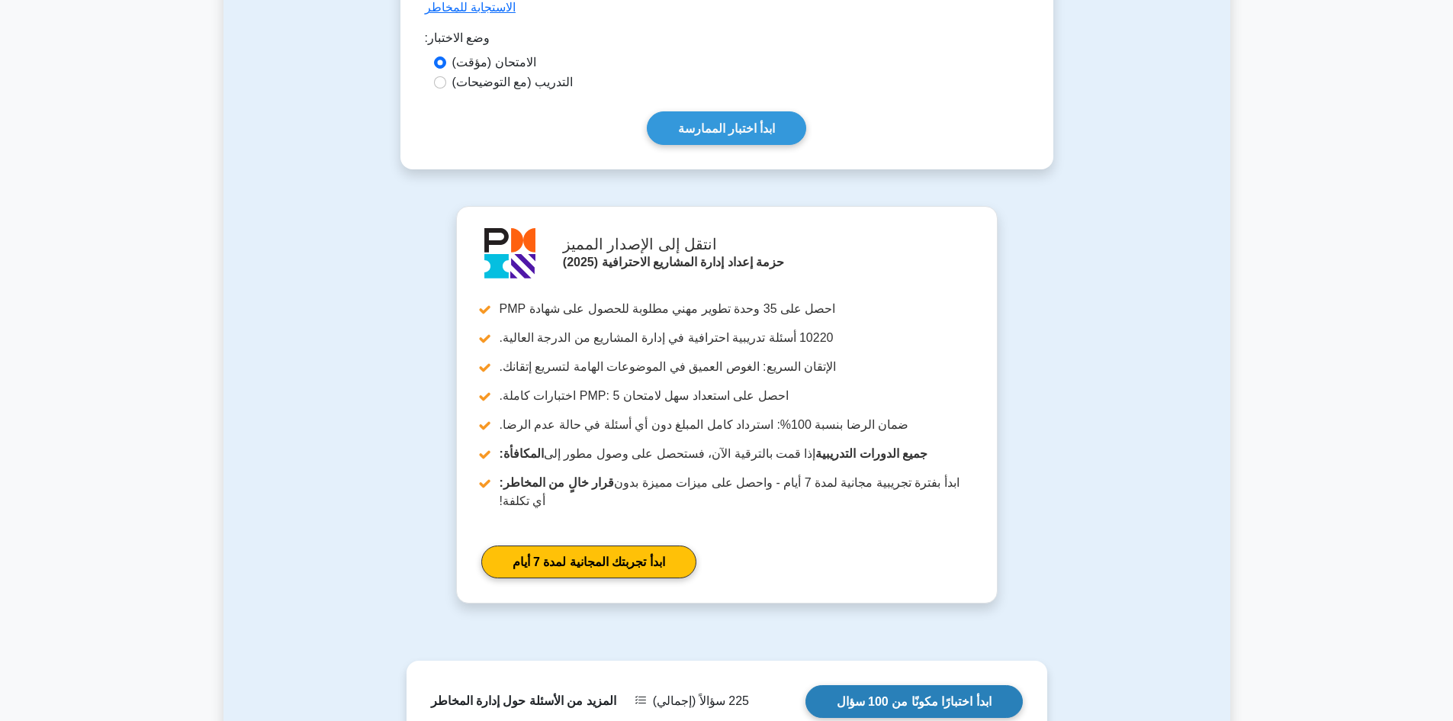
scroll to position [940, 0]
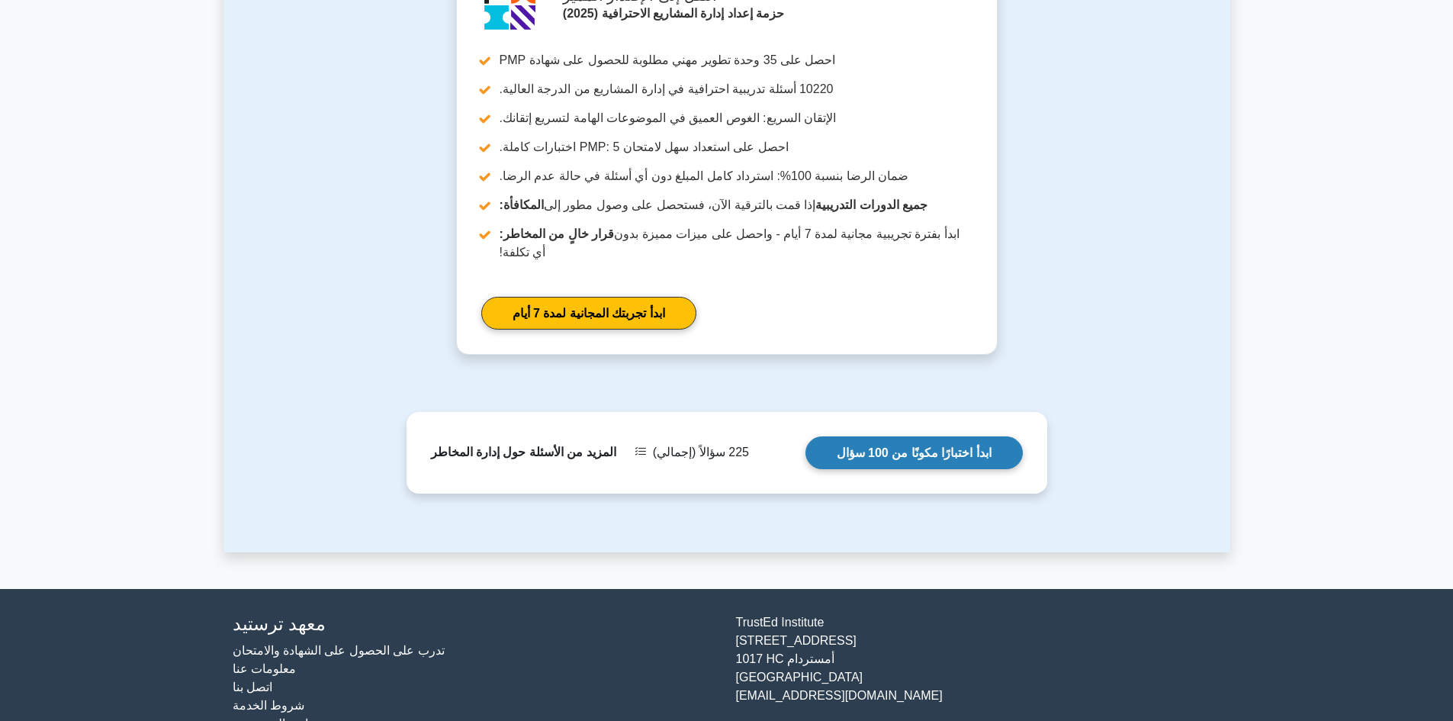
click at [917, 436] on link "ابدأ اختبارًا مكونًا من 100 سؤال" at bounding box center [914, 452] width 217 height 33
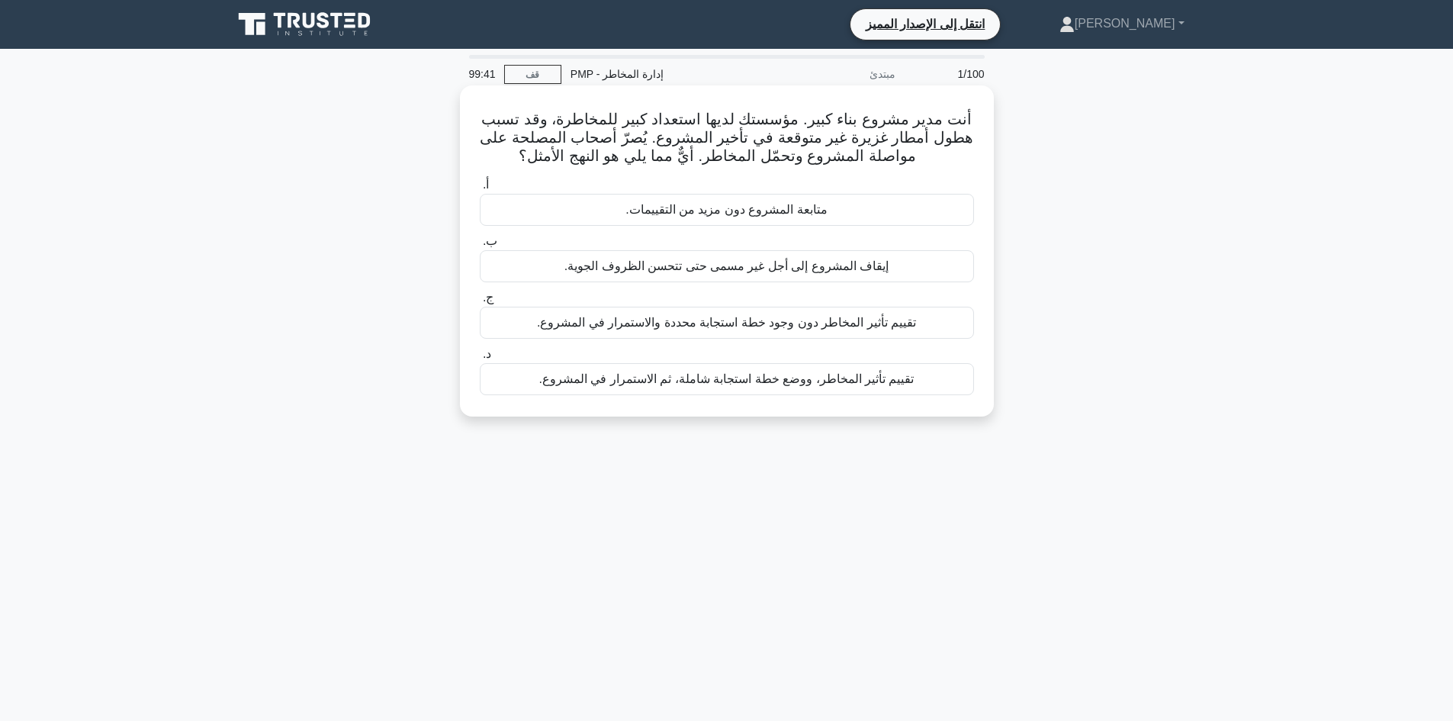
click at [815, 378] on font "تقييم تأثير المخاطر، ووضع خطة استجابة شاملة، ثم الاستمرار في المشروع." at bounding box center [726, 378] width 375 height 13
click at [480, 359] on input "د. تقييم تأثير المخاطر، ووضع خطة استجابة شاملة، ثم الاستمرار في المشروع." at bounding box center [480, 354] width 0 height 10
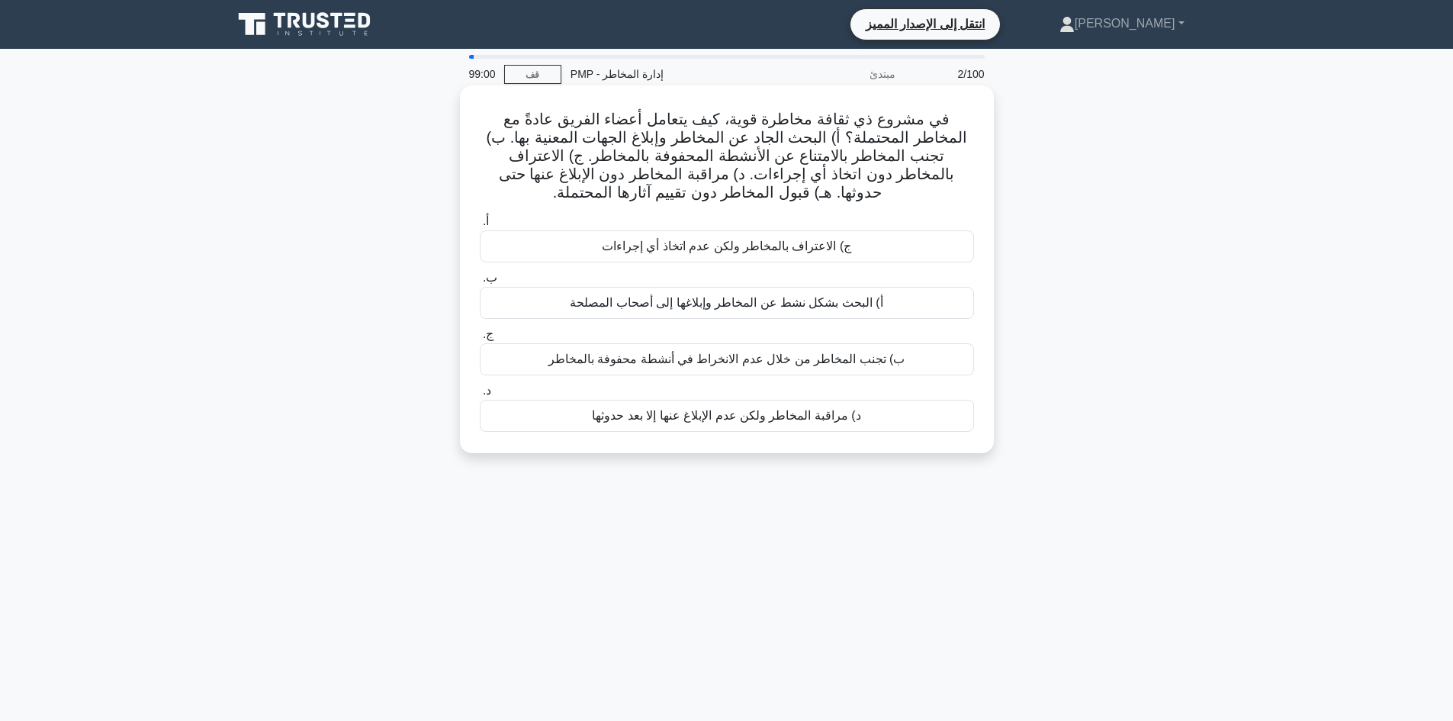
click at [830, 309] on font "أ) البحث بشكل نشط عن المخاطر وإبلاغها إلى أصحاب المصلحة" at bounding box center [726, 302] width 313 height 13
click at [480, 283] on input "ب. أ) البحث بشكل نشط عن المخاطر وإبلاغها إلى أصحاب المصلحة" at bounding box center [480, 278] width 0 height 10
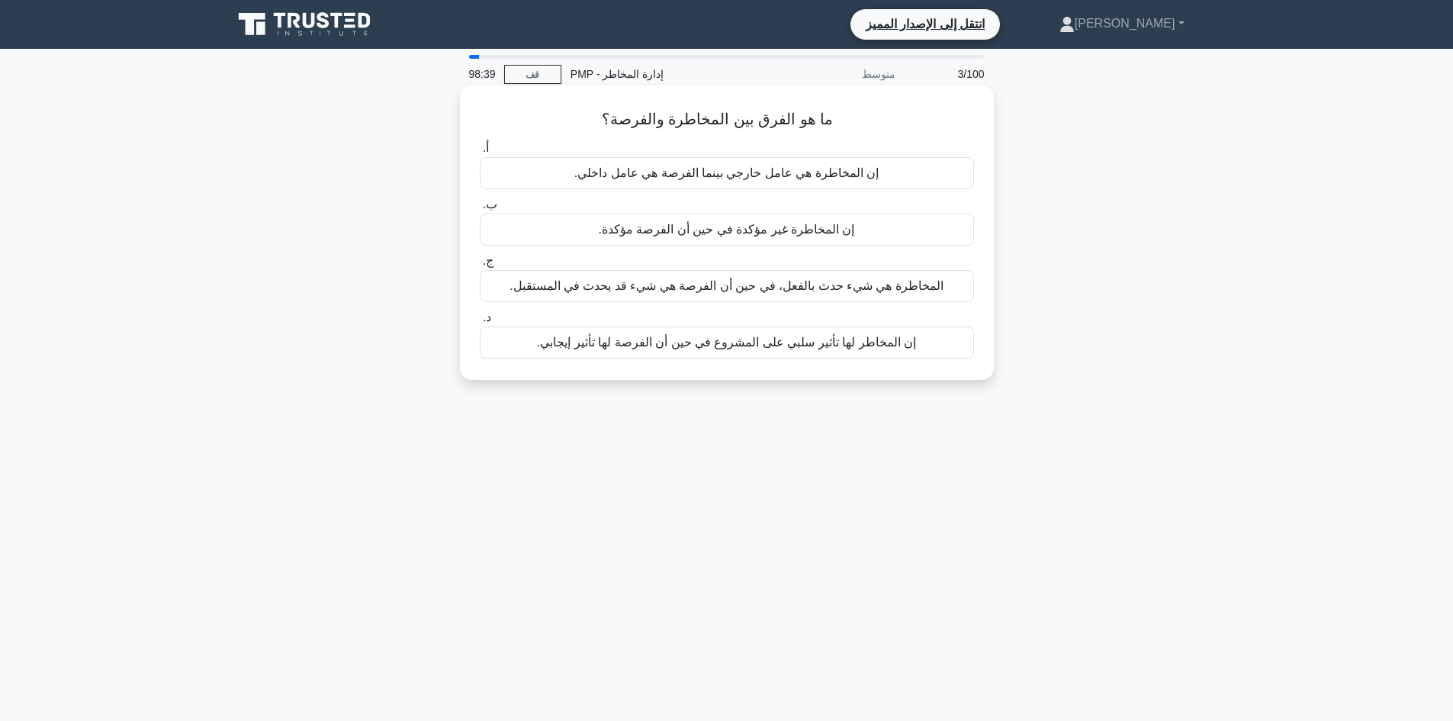
click at [832, 347] on font "إن المخاطر لها تأثير سلبي على المشروع في حين أن الفرصة لها تأثير إيجابي." at bounding box center [726, 342] width 379 height 13
click at [480, 323] on input "د. إن المخاطر لها تأثير سلبي على المشروع في حين أن الفرصة لها تأثير إيجابي." at bounding box center [480, 318] width 0 height 10
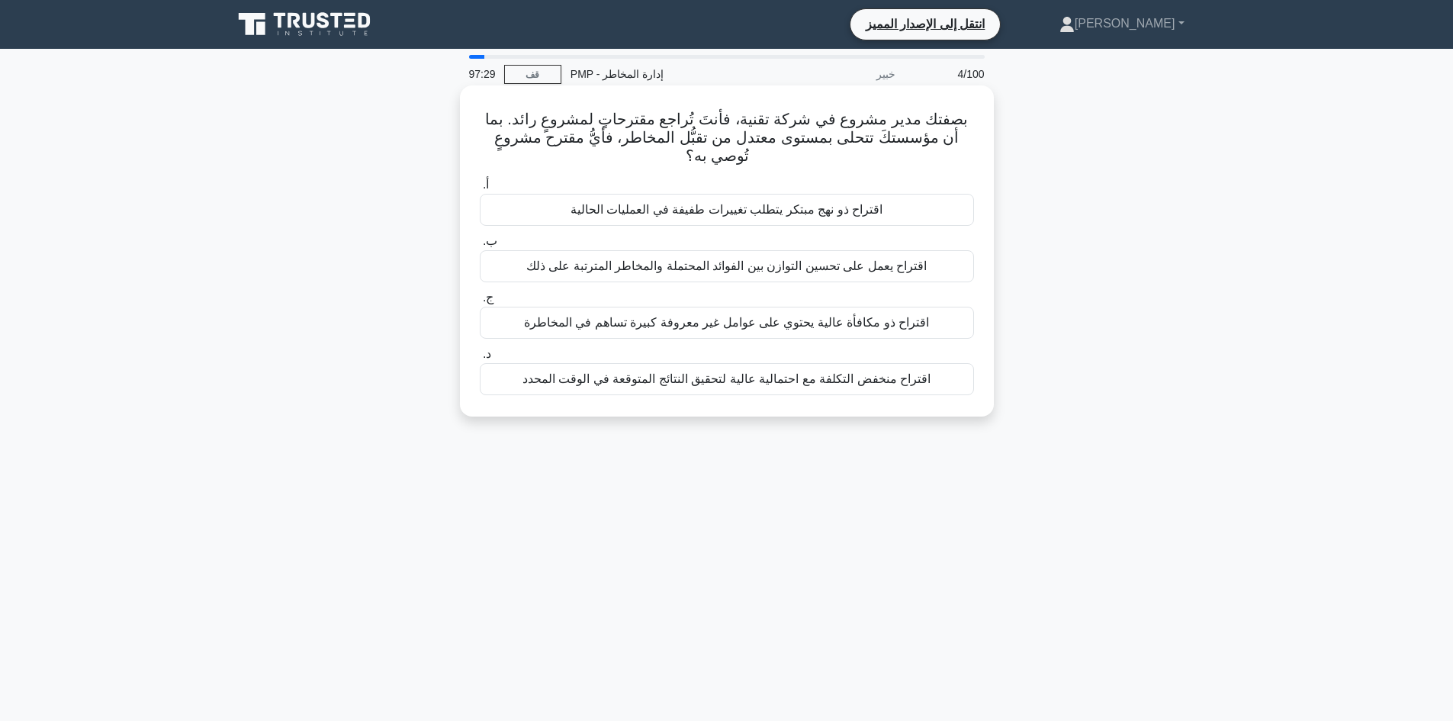
click at [722, 385] on font "اقتراح منخفض التكلفة مع احتمالية عالية لتحقيق النتائج المتوقعة في الوقت المحدد" at bounding box center [727, 378] width 408 height 13
click at [480, 359] on input "د. اقتراح منخفض التكلفة مع احتمالية عالية لتحقيق النتائج المتوقعة في الوقت المح…" at bounding box center [480, 354] width 0 height 10
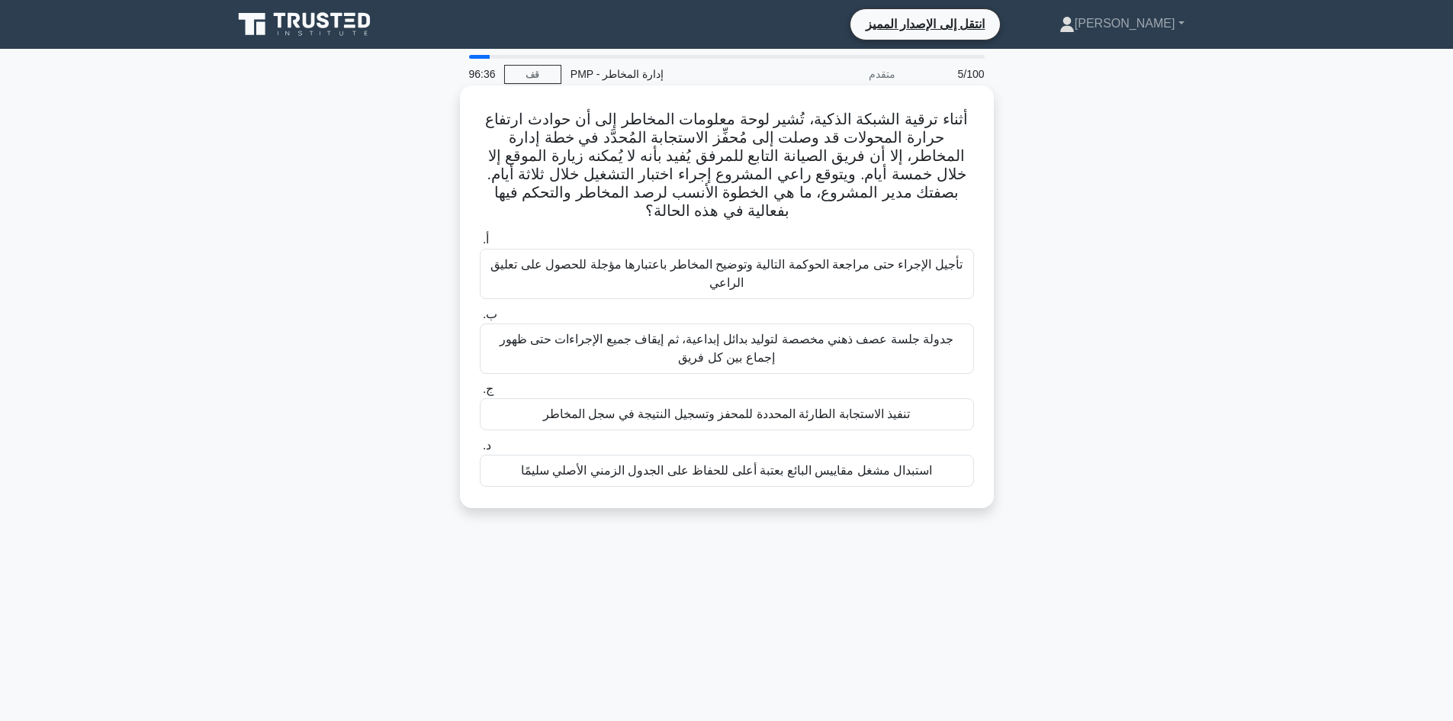
click at [686, 407] on font "تنفيذ الاستجابة الطارئة المحددة للمحفز وتسجيل النتيجة في سجل المخاطر" at bounding box center [726, 413] width 367 height 13
click at [480, 394] on input "ج. تنفيذ الاستجابة الطارئة المحددة للمحفز وتسجيل النتيجة في سجل المخاطر" at bounding box center [480, 389] width 0 height 10
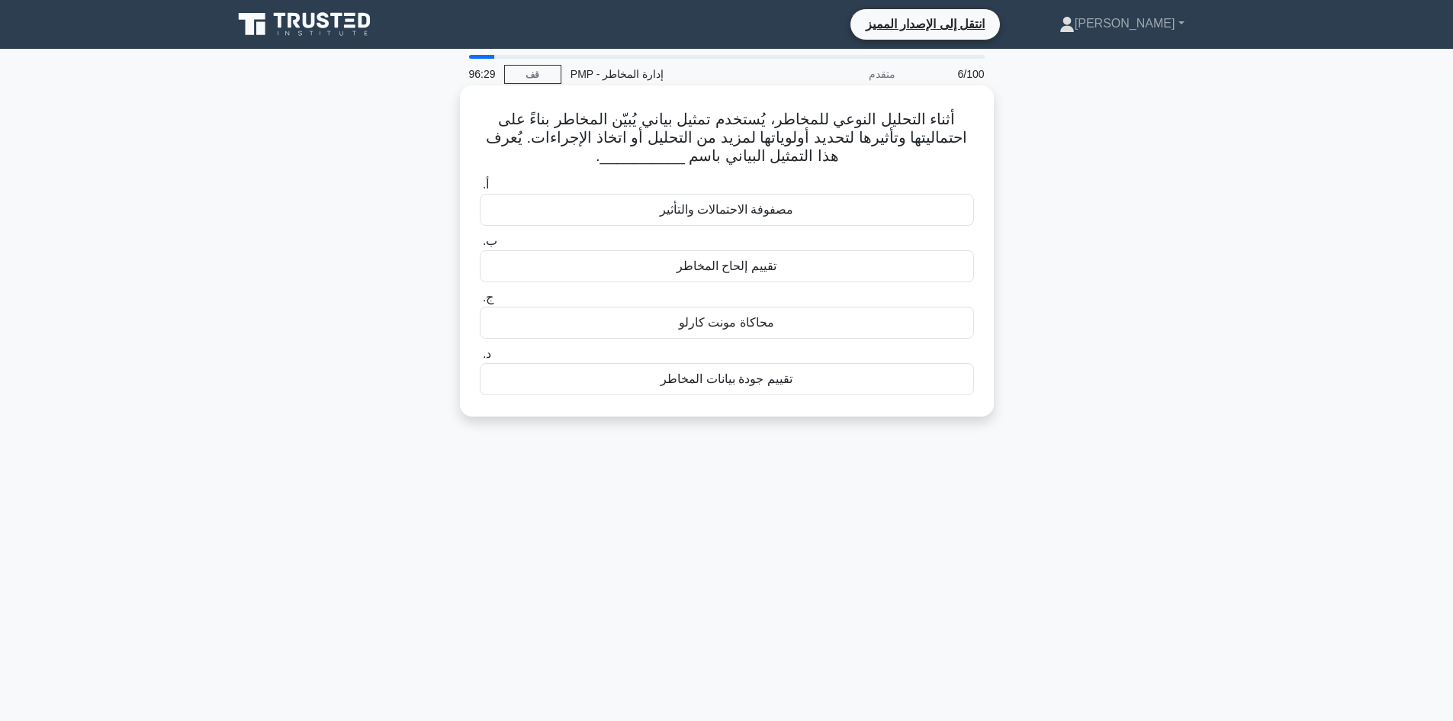
click at [759, 216] on font "مصفوفة الاحتمالات والتأثير" at bounding box center [727, 209] width 134 height 13
click at [480, 190] on input "أ. مصفوفة الاحتمالات والتأثير" at bounding box center [480, 185] width 0 height 10
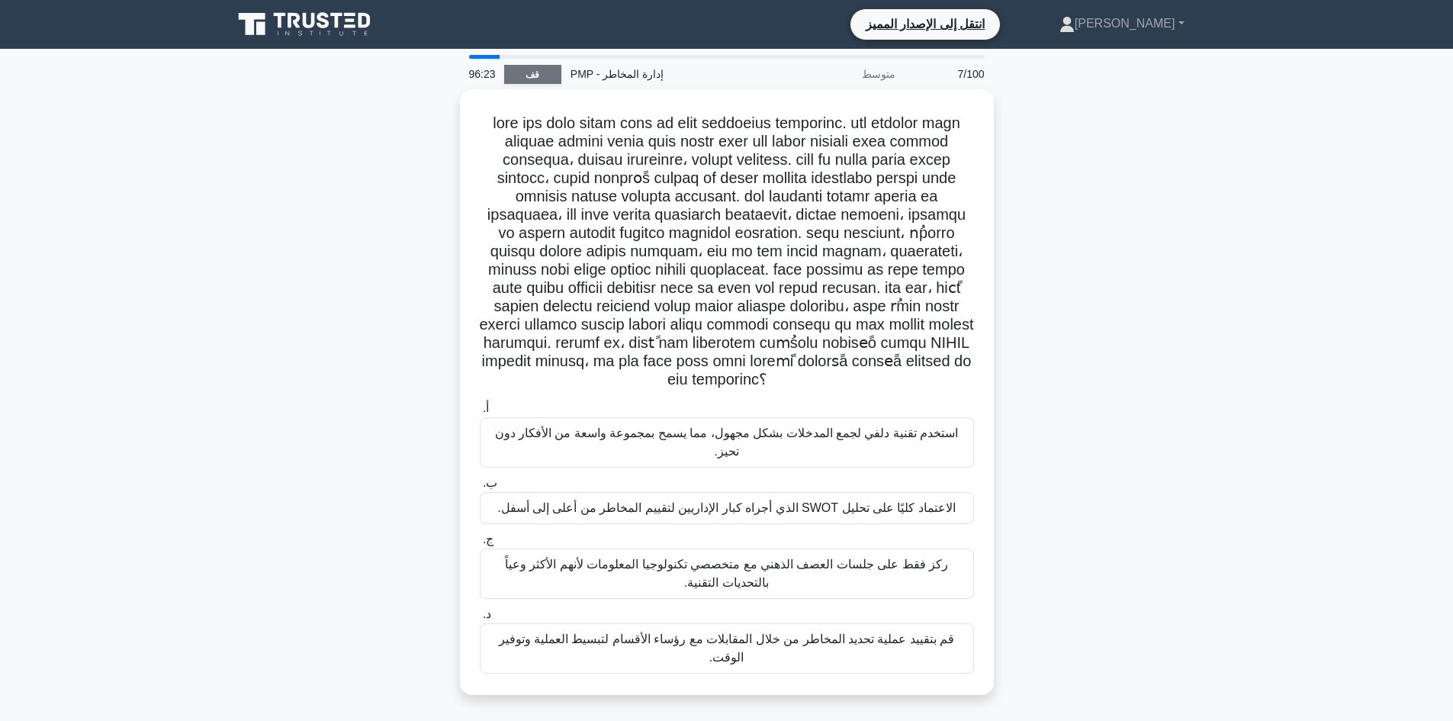
click at [539, 75] on link "قف" at bounding box center [532, 74] width 57 height 19
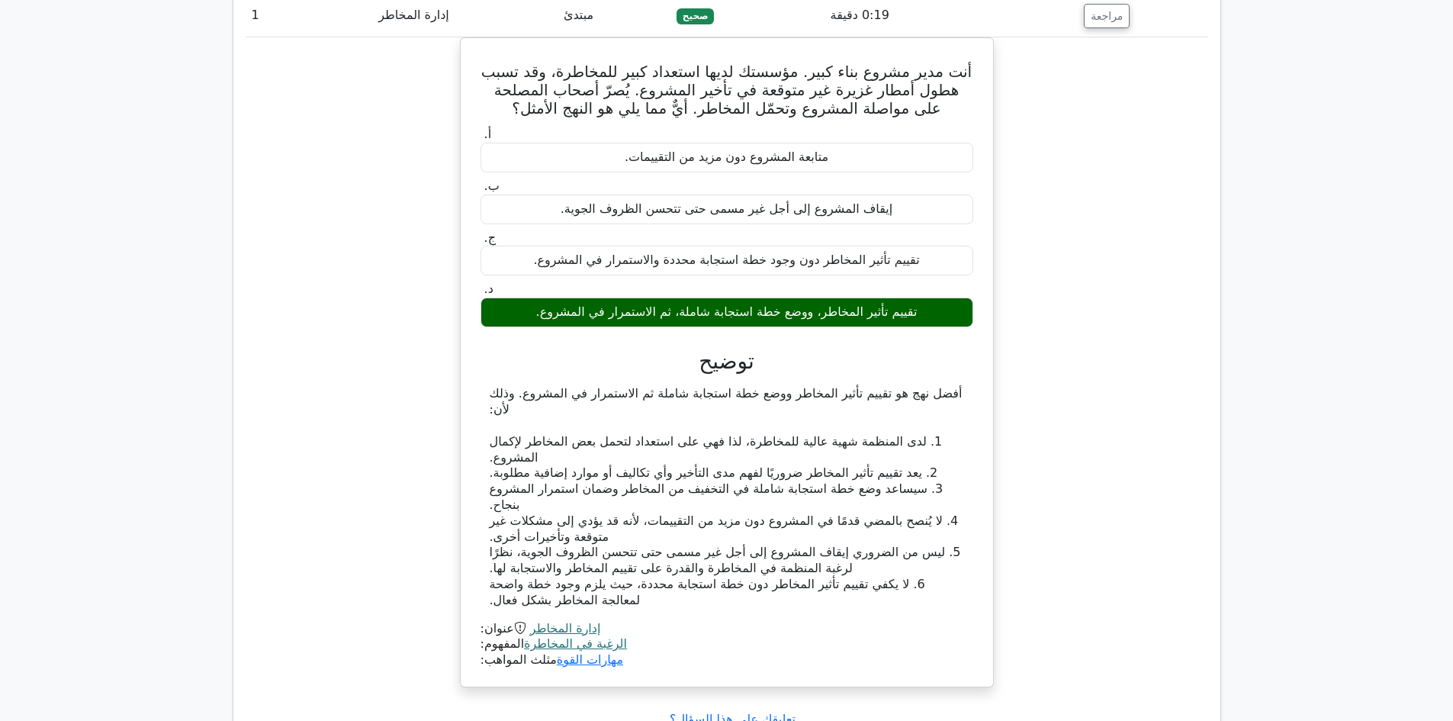
scroll to position [1602, 0]
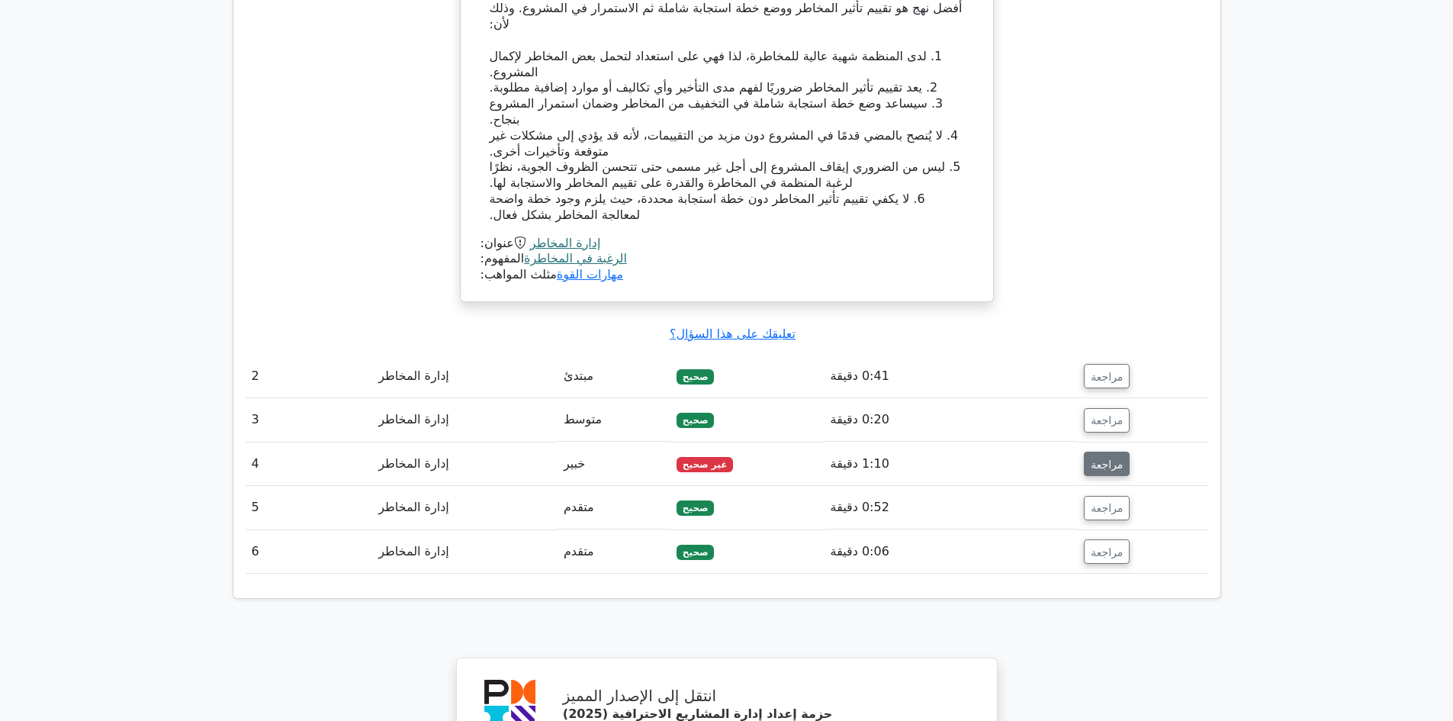
click at [1105, 458] on font "مراجعة" at bounding box center [1107, 464] width 32 height 12
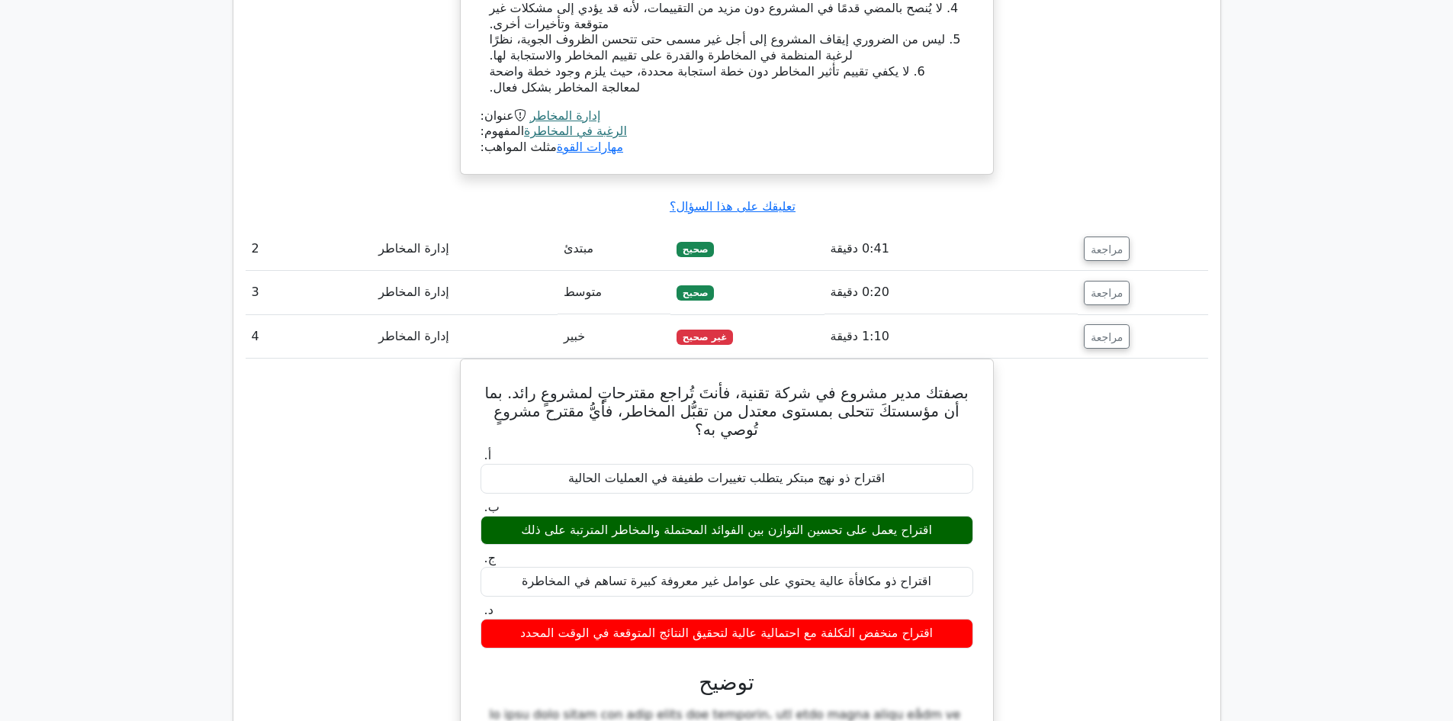
scroll to position [1755, 0]
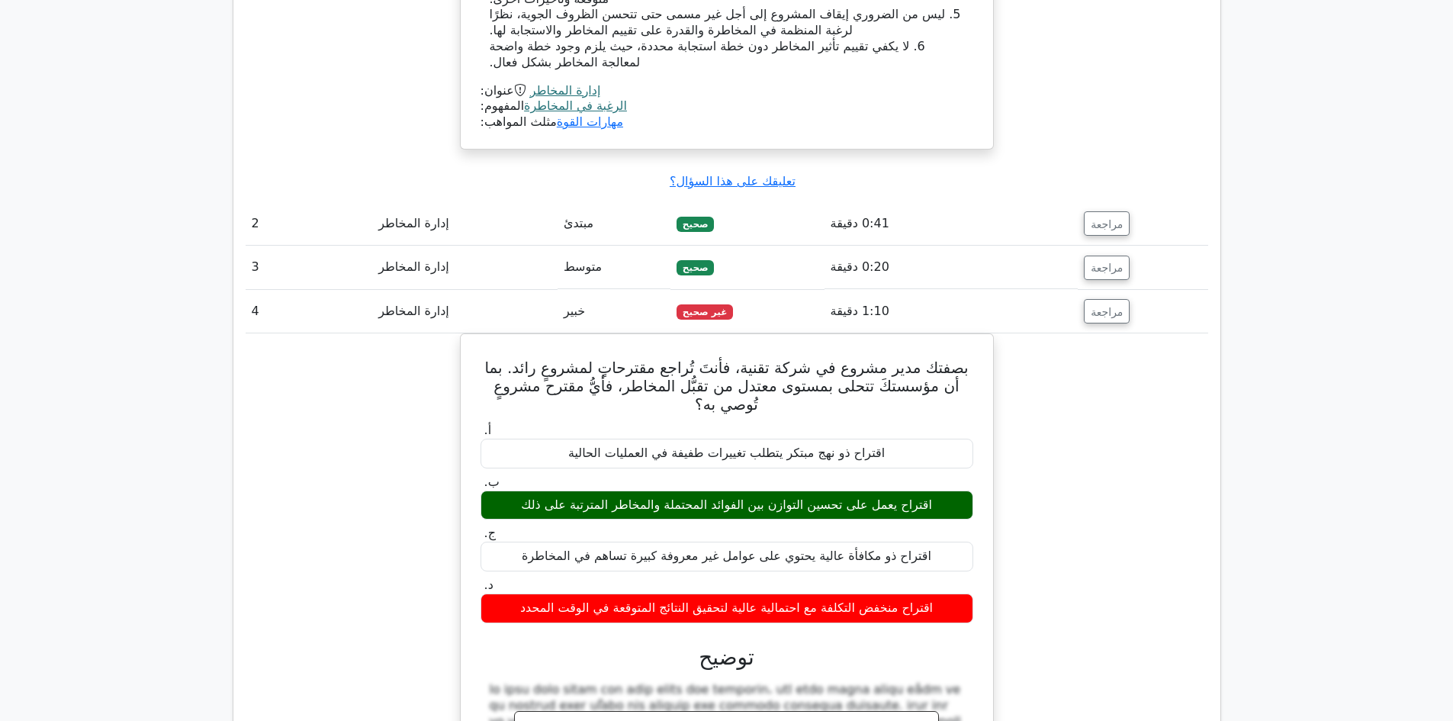
click at [1112, 437] on div "بصفتك مدير مشروع في شركة تقنية، فأنتَ تُراجع مقترحاتٍ لمشروعٍ رائد. بما أن مؤسس…" at bounding box center [727, 659] width 963 height 652
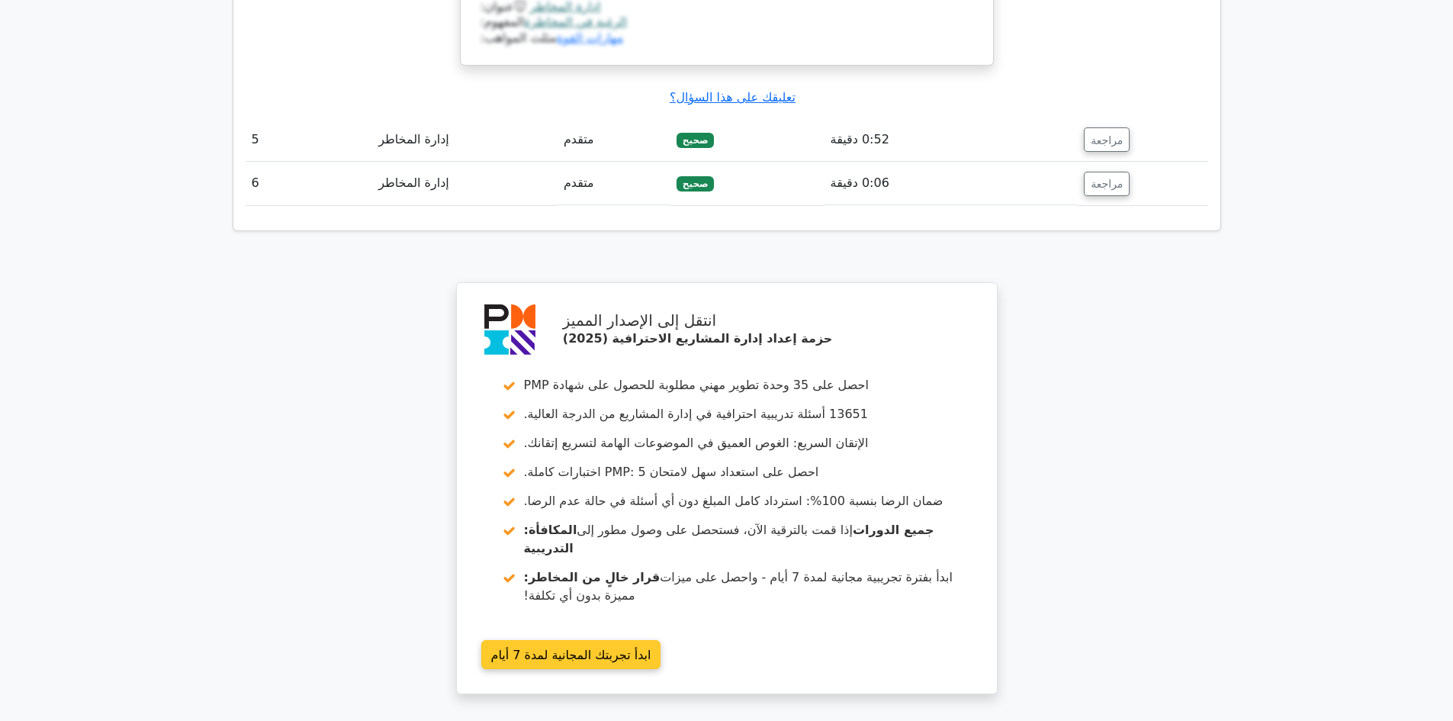
scroll to position [2853, 0]
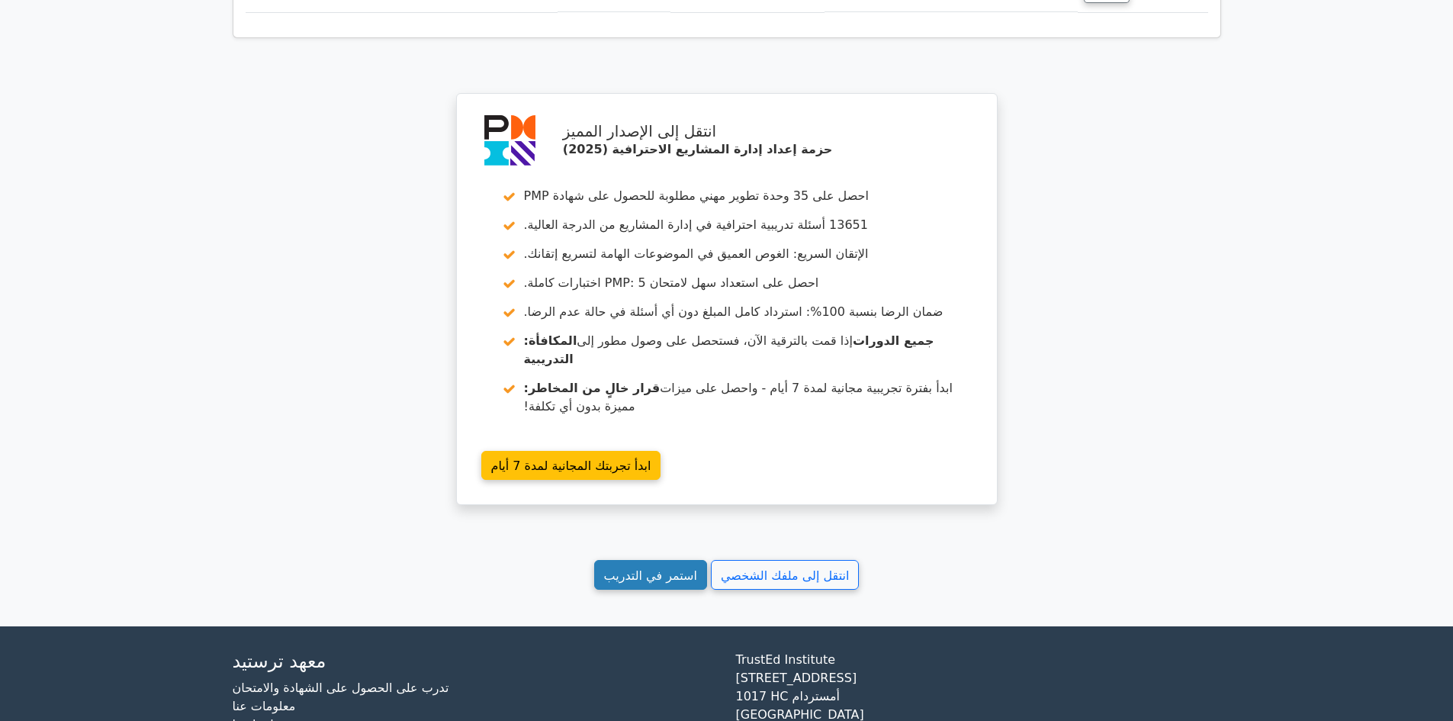
click at [639, 560] on link "استمر في التدريب" at bounding box center [650, 575] width 113 height 30
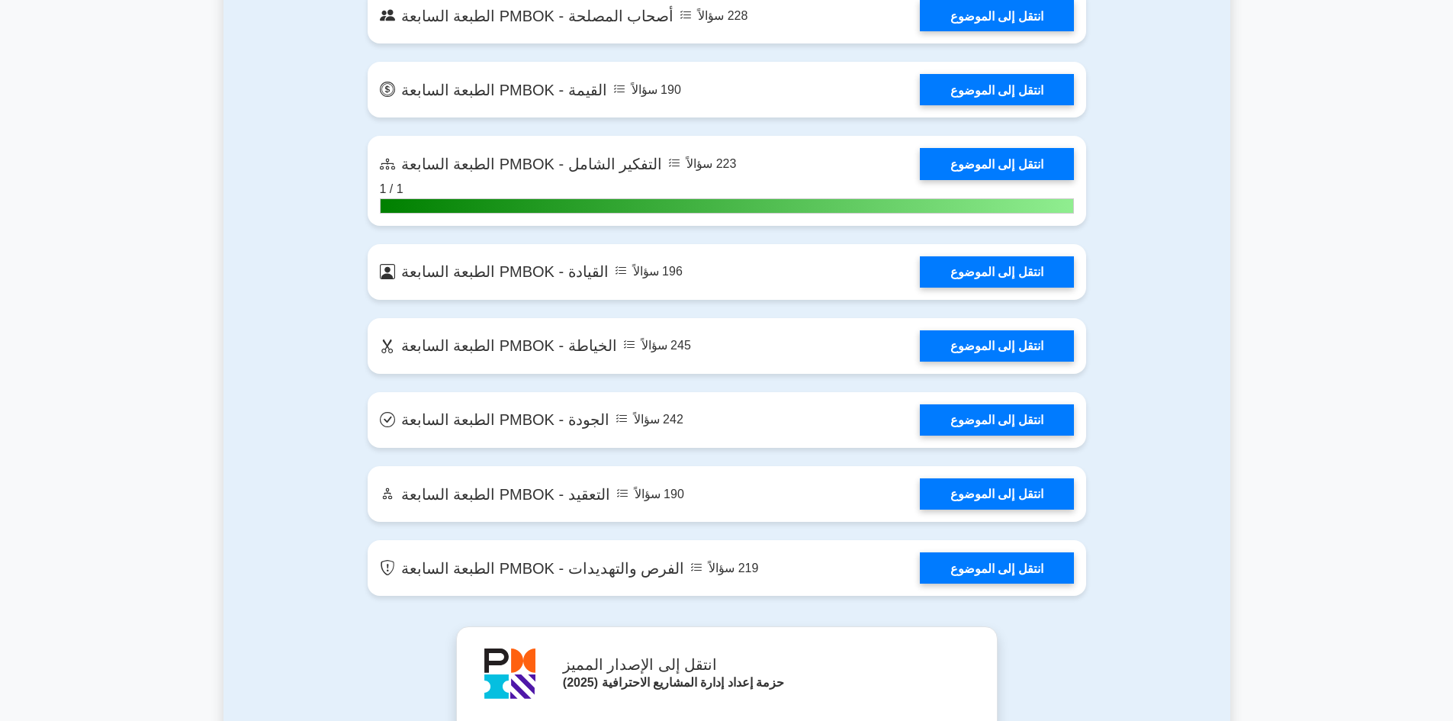
scroll to position [4196, 0]
